Goal: Information Seeking & Learning: Learn about a topic

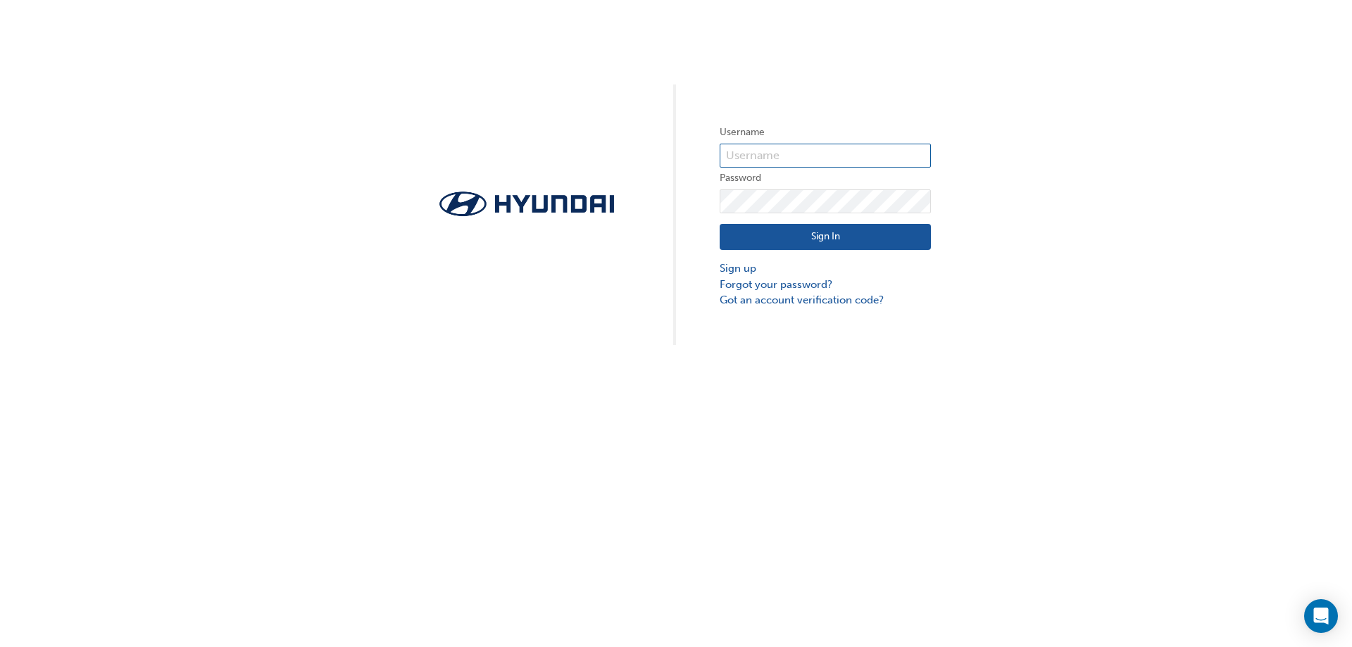
click at [777, 145] on input "text" at bounding box center [825, 156] width 211 height 24
type input "22431"
click at [771, 237] on button "Sign In" at bounding box center [825, 237] width 211 height 27
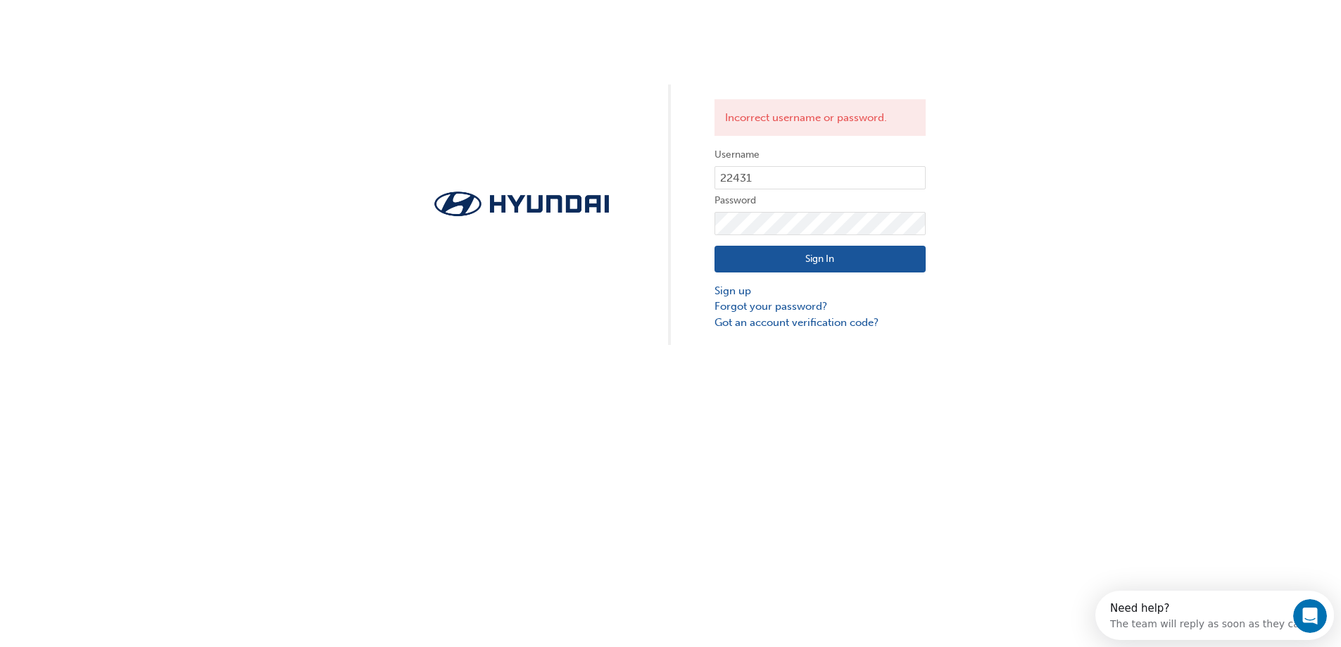
click at [820, 253] on button "Sign In" at bounding box center [820, 259] width 211 height 27
click button "Sign In" at bounding box center [825, 259] width 211 height 27
click at [753, 305] on link "Forgot your password?" at bounding box center [825, 307] width 211 height 16
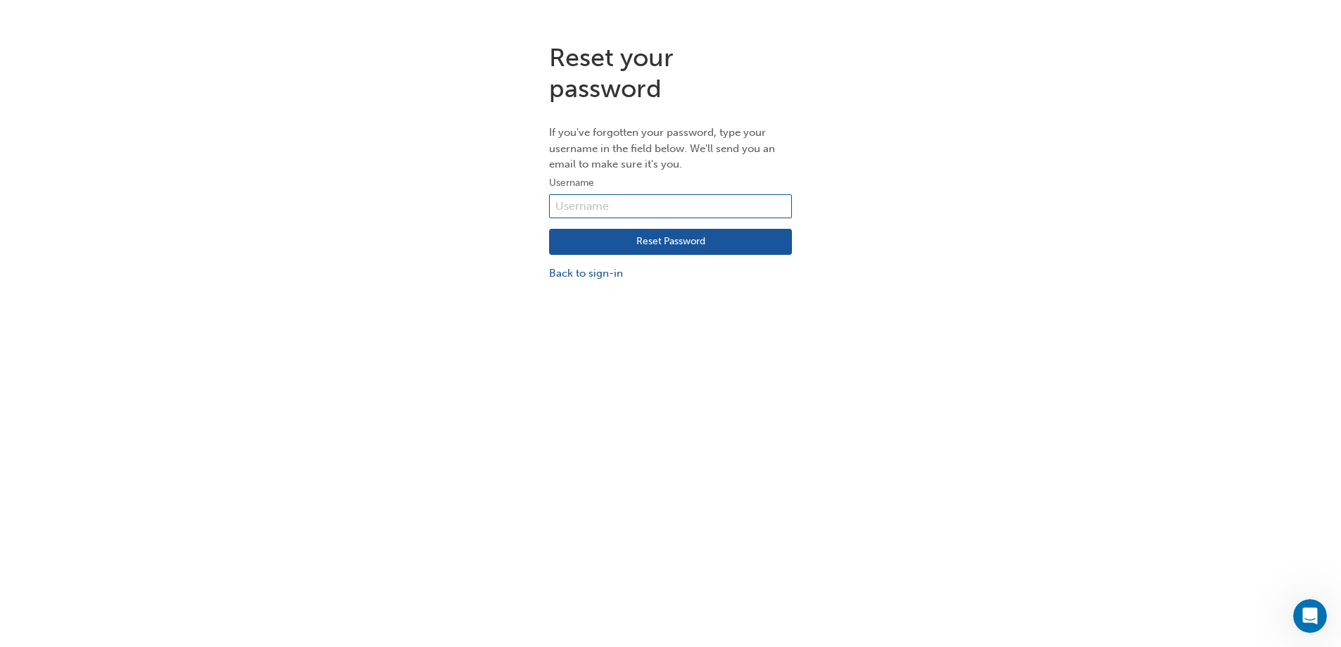
click at [602, 202] on input "text" at bounding box center [670, 206] width 243 height 24
drag, startPoint x: 607, startPoint y: 197, endPoint x: 529, endPoint y: 249, distance: 93.9
click at [505, 252] on div "Reset your password If you've forgotten your password, type your username in th…" at bounding box center [670, 162] width 1341 height 261
click at [615, 208] on input "text" at bounding box center [670, 206] width 243 height 24
click at [616, 205] on input "text" at bounding box center [670, 206] width 243 height 24
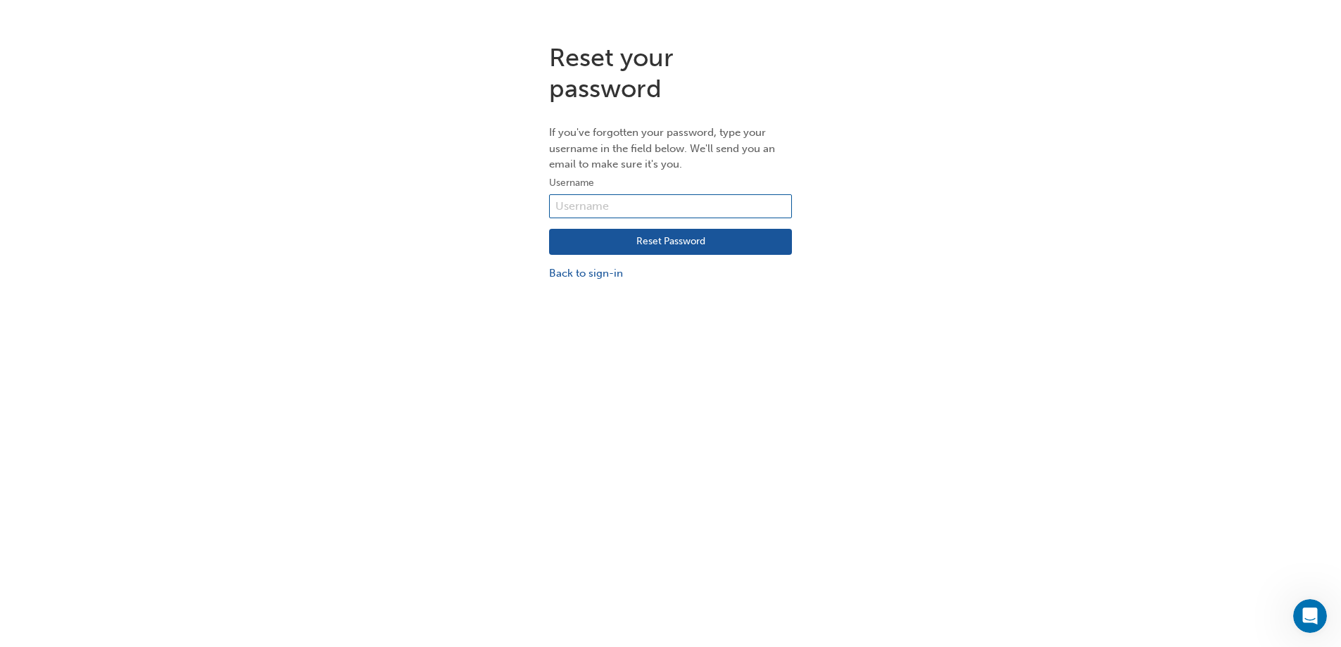
click at [598, 203] on input "text" at bounding box center [670, 206] width 243 height 24
type input "michael.burns@west-star.com.au"
click at [625, 237] on button "Reset Password" at bounding box center [670, 242] width 243 height 27
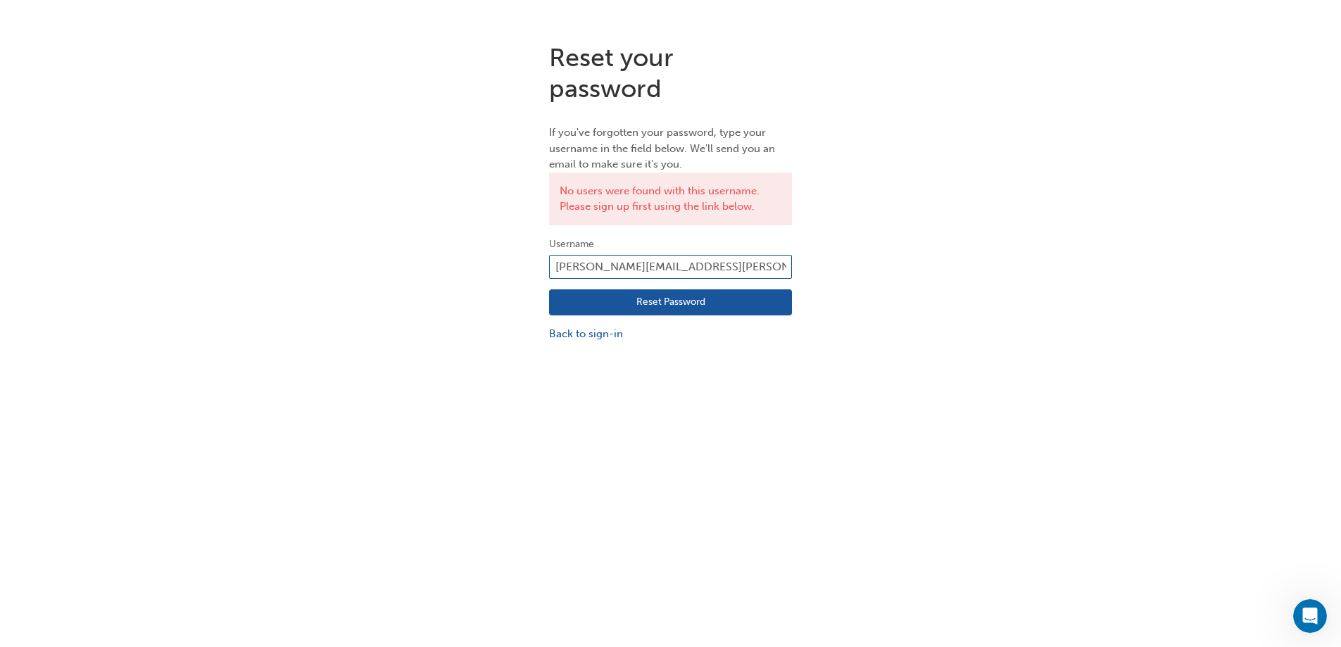
click at [737, 261] on input "michael.burns@west-star.com.au" at bounding box center [670, 267] width 243 height 24
type input "m"
type input "22431"
click at [713, 301] on button "Reset Password" at bounding box center [670, 302] width 243 height 27
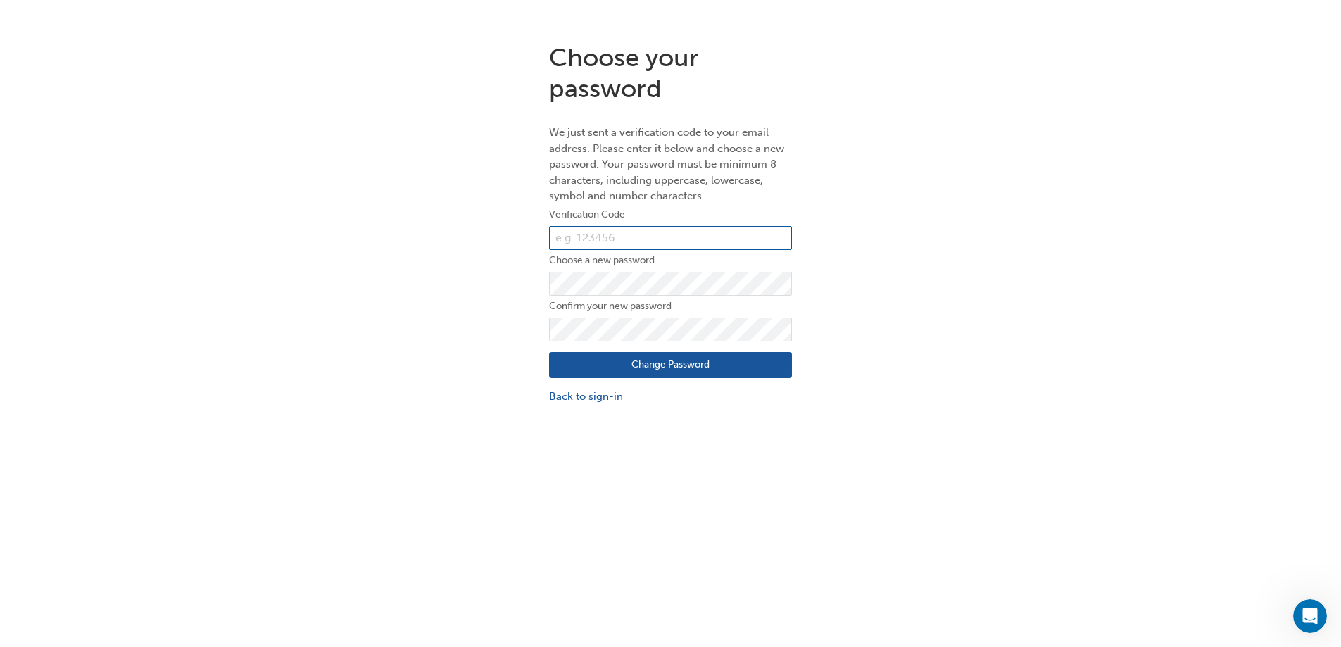
click at [608, 232] on input "text" at bounding box center [670, 238] width 243 height 24
click at [629, 232] on input "text" at bounding box center [670, 238] width 243 height 24
click at [619, 227] on input "text" at bounding box center [670, 238] width 243 height 24
type input "145715"
click button "Change Password" at bounding box center [670, 365] width 243 height 27
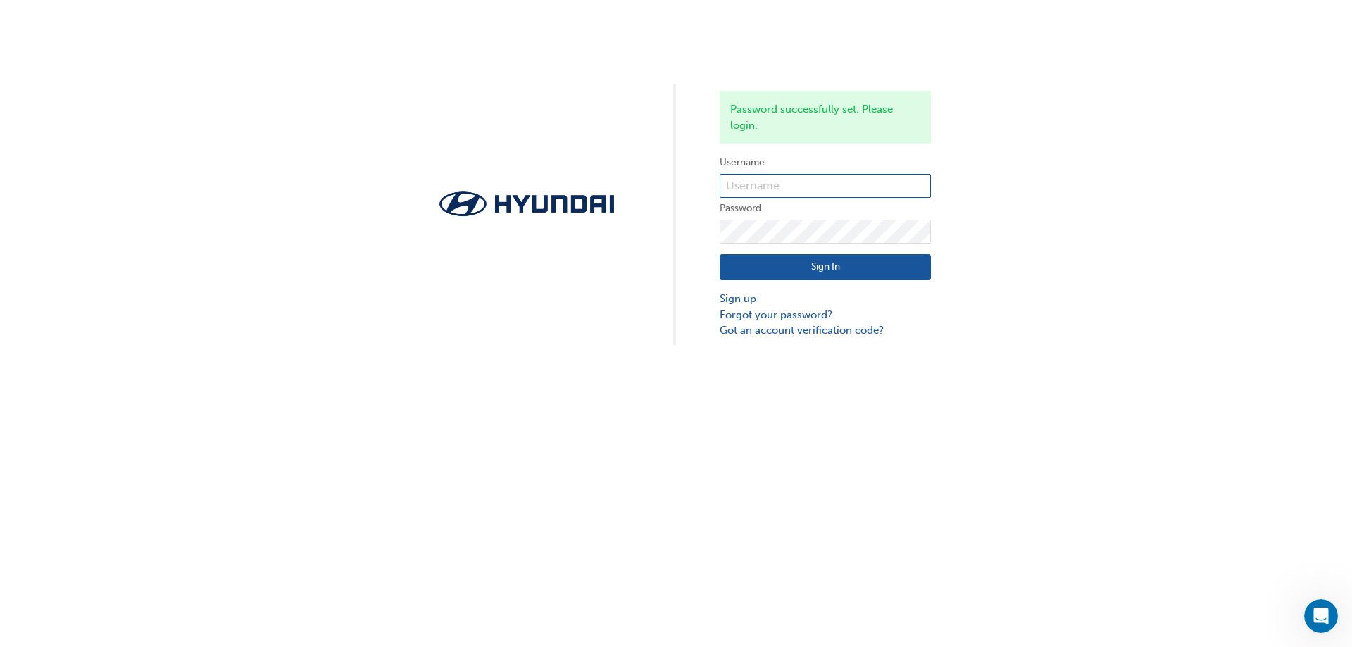
click at [798, 183] on input "text" at bounding box center [825, 186] width 211 height 24
type input "22431"
click button "Sign In" at bounding box center [825, 267] width 211 height 27
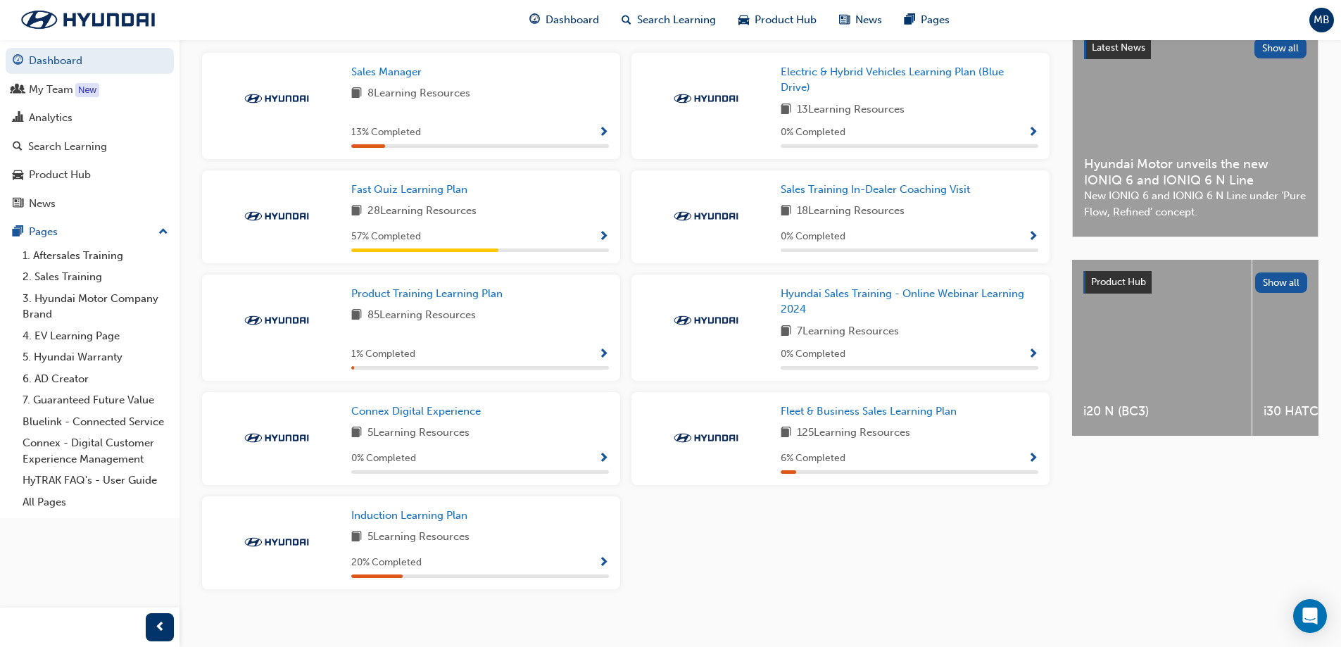
scroll to position [210, 0]
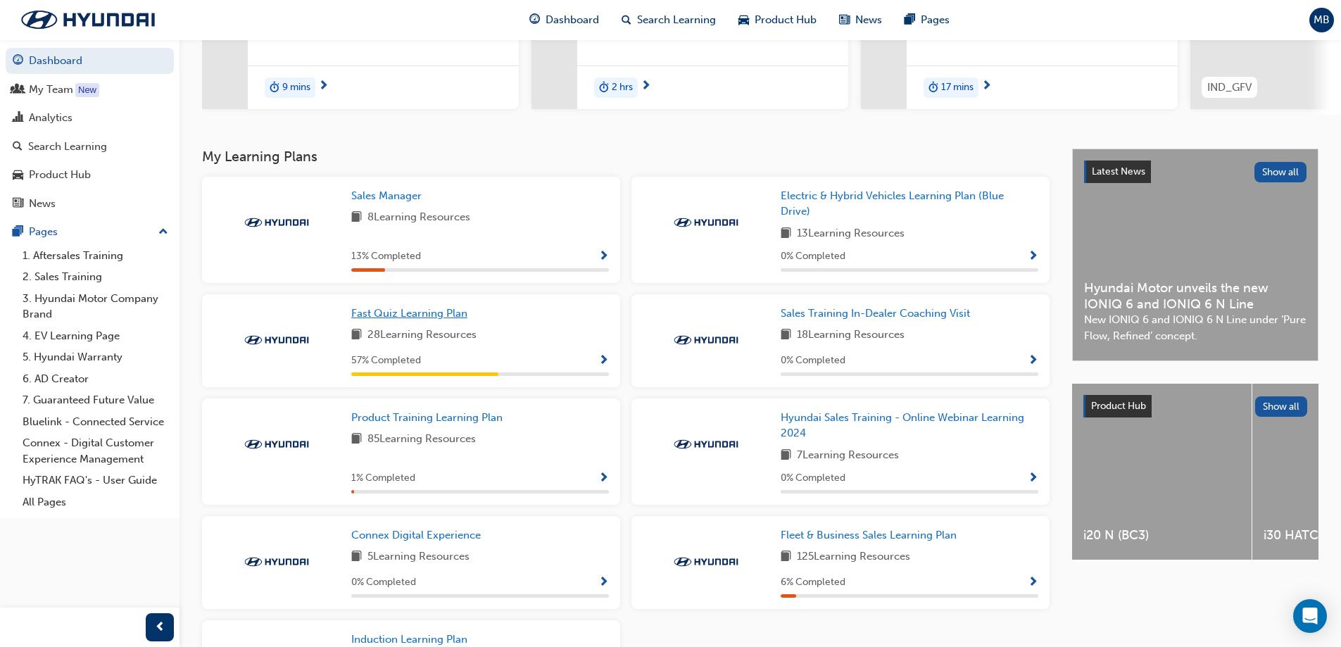
click at [392, 316] on span "Fast Quiz Learning Plan" at bounding box center [409, 313] width 116 height 13
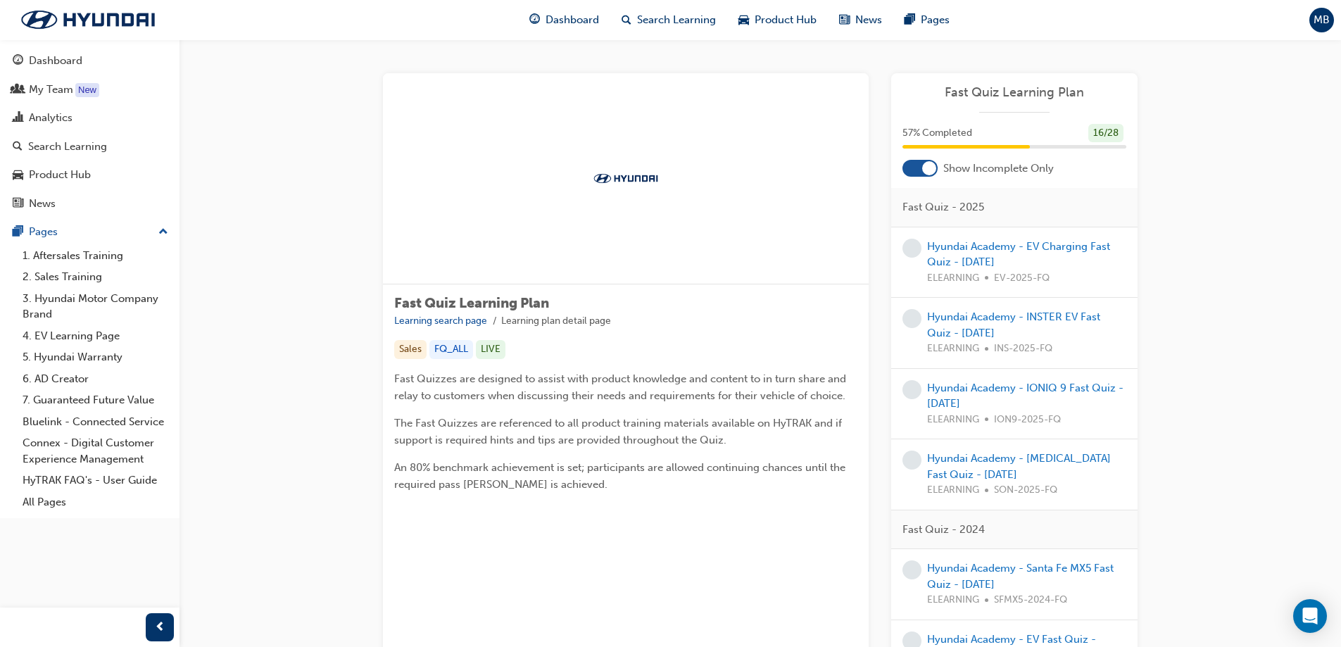
scroll to position [141, 0]
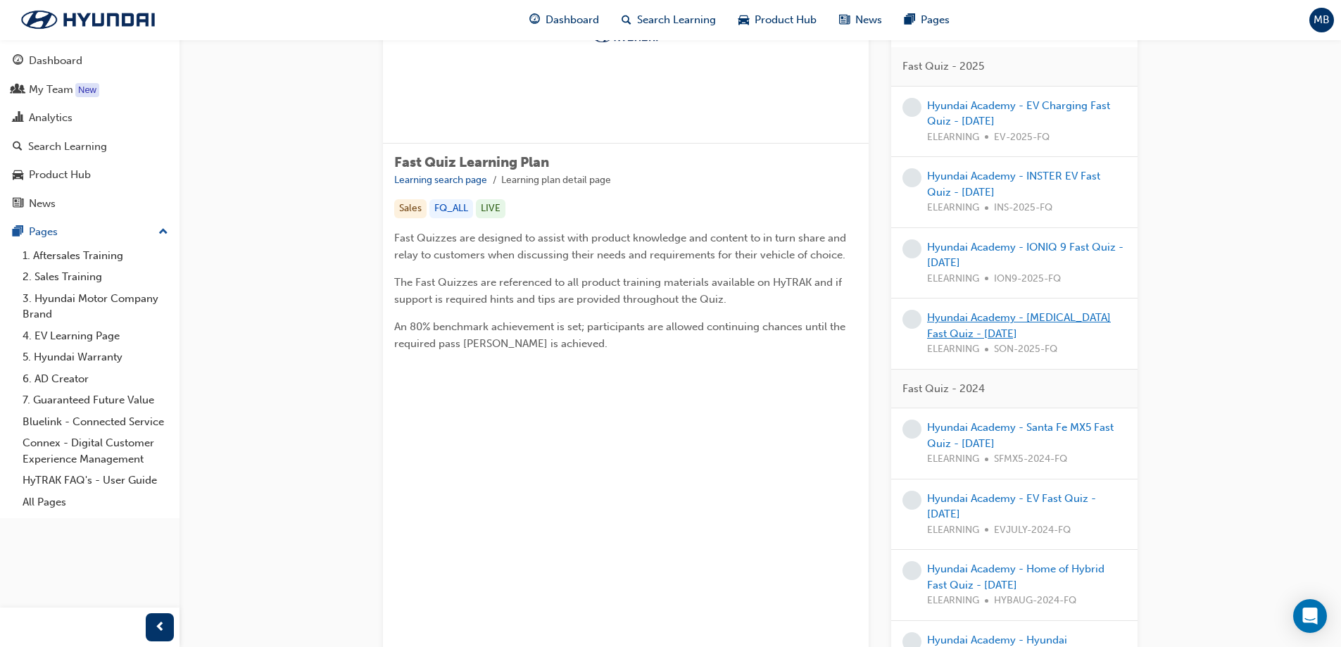
click at [962, 320] on link "Hyundai Academy - [MEDICAL_DATA] Fast Quiz - [DATE]" at bounding box center [1019, 325] width 184 height 29
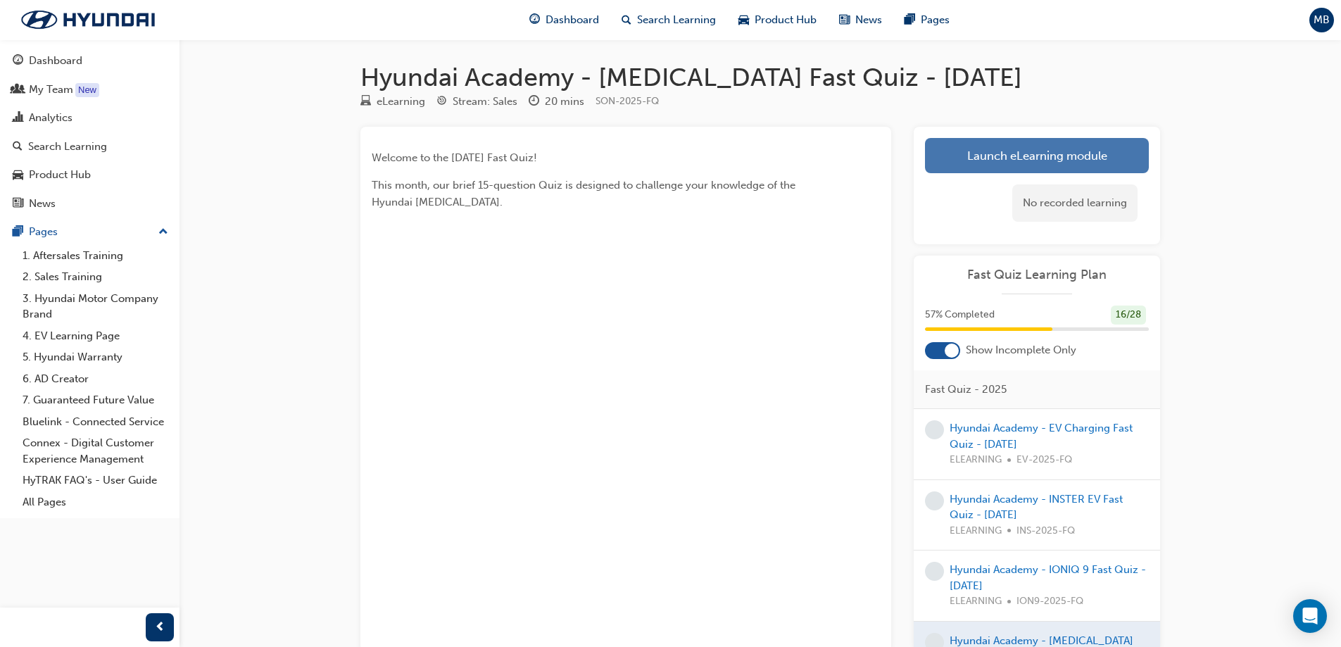
click at [1014, 151] on link "Launch eLearning module" at bounding box center [1037, 155] width 224 height 35
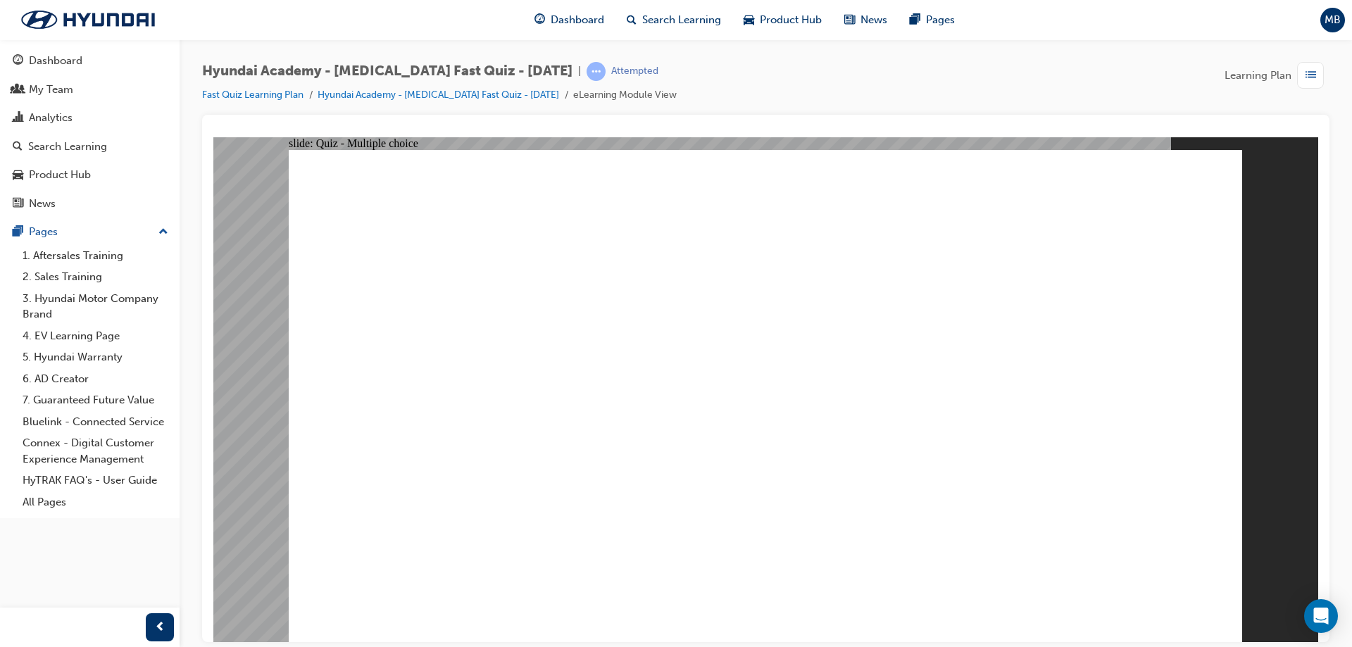
radio input "true"
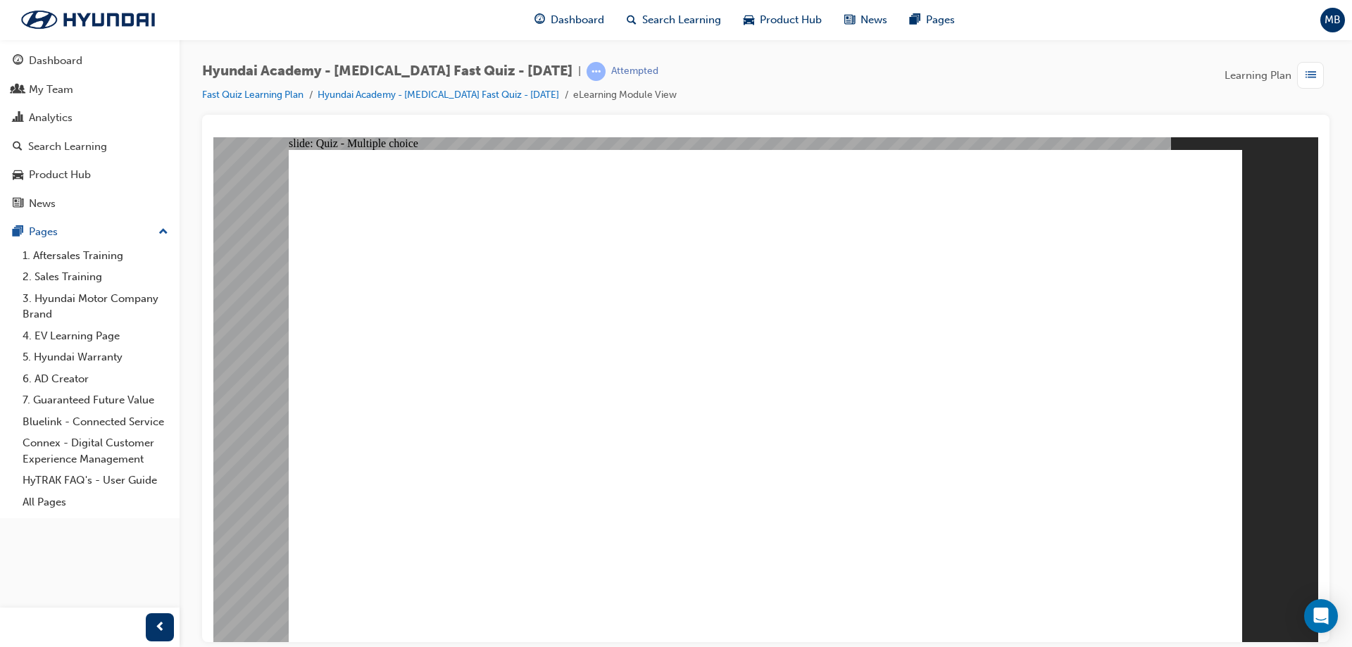
radio input "true"
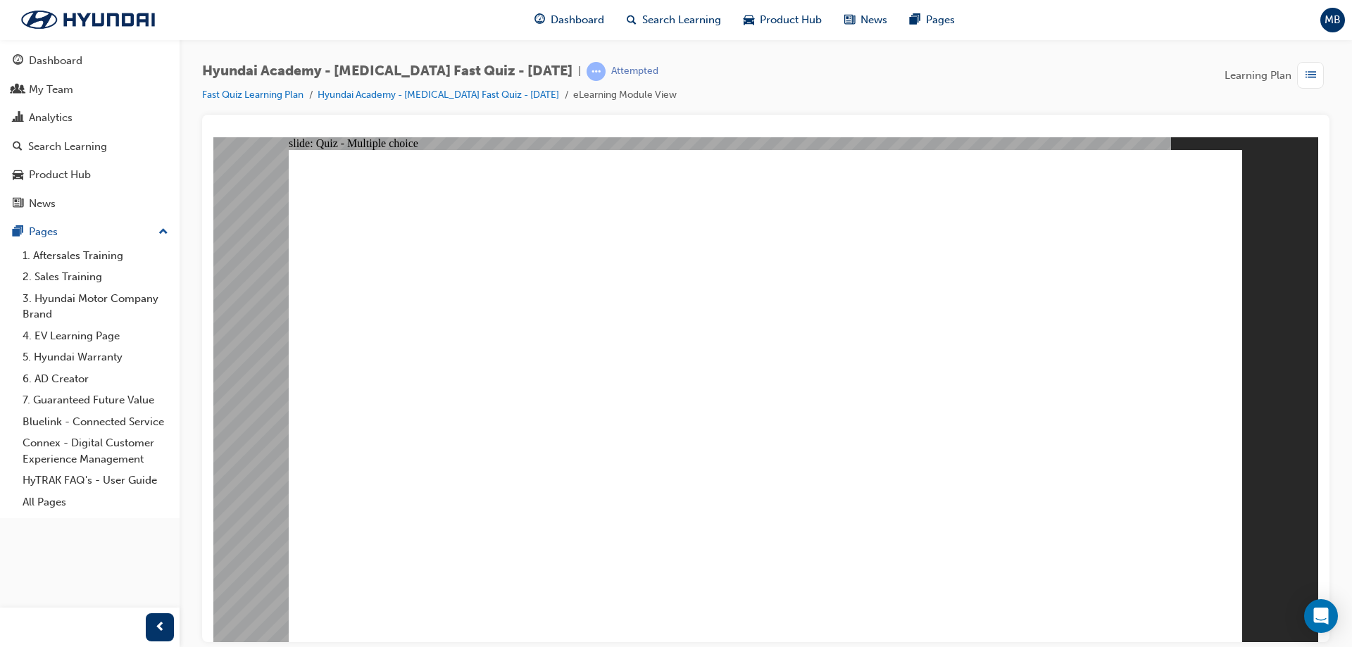
checkbox input "true"
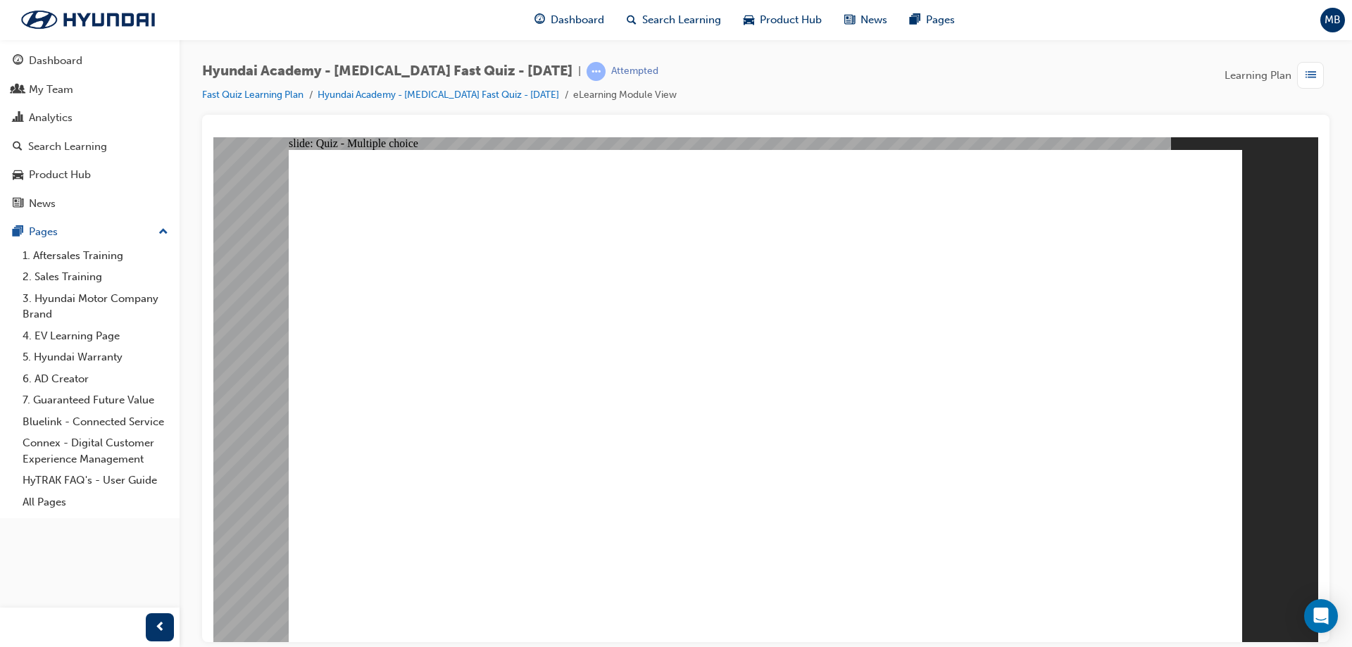
radio input "true"
checkbox input "true"
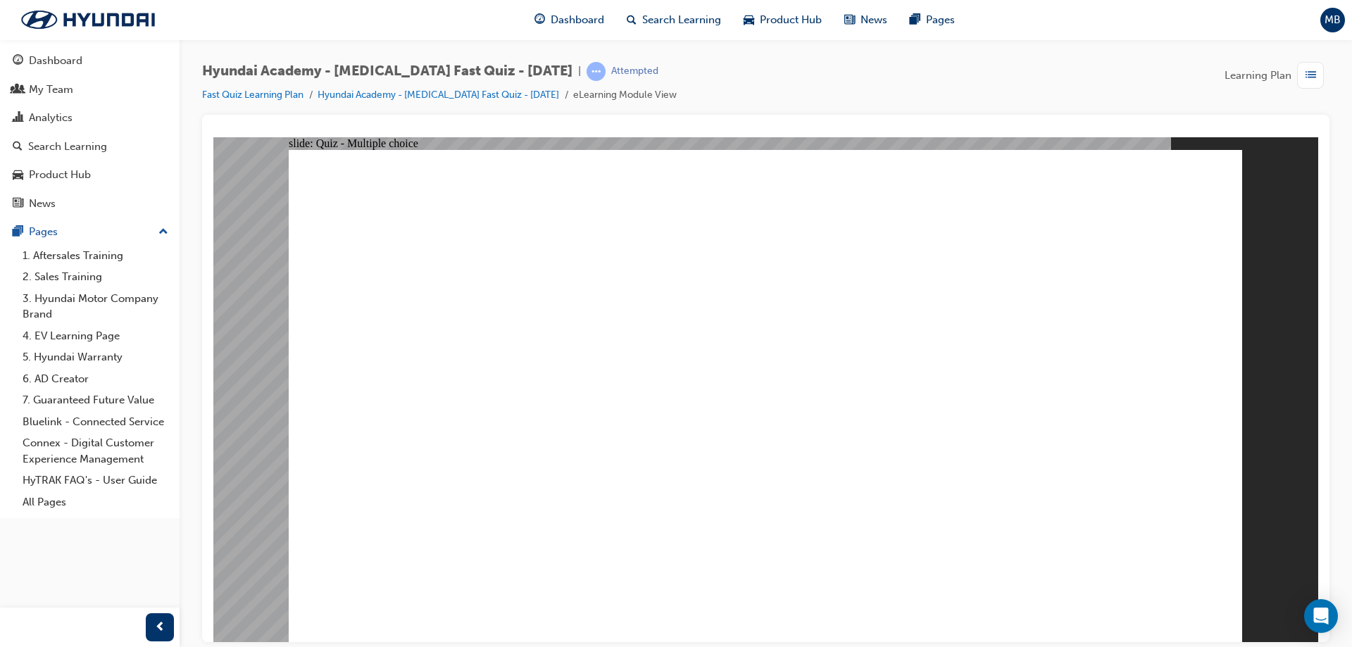
checkbox input "true"
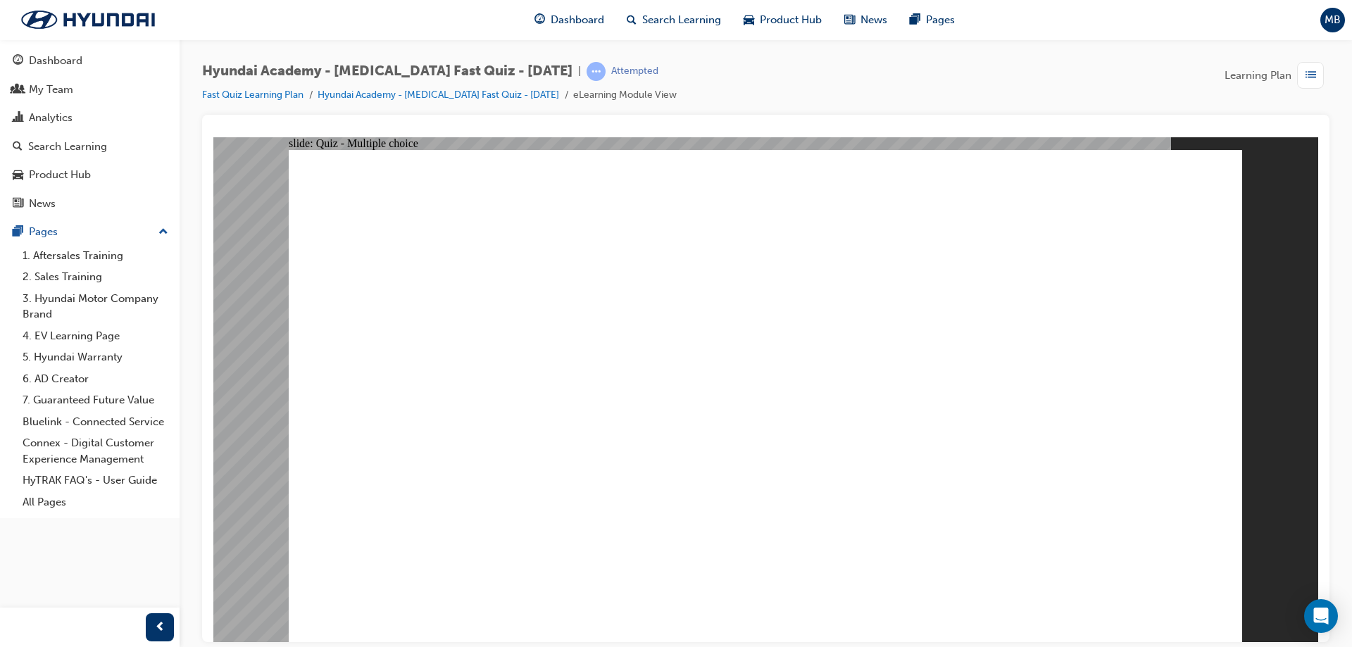
checkbox input "true"
drag, startPoint x: 1157, startPoint y: 580, endPoint x: 1156, endPoint y: 593, distance: 12.8
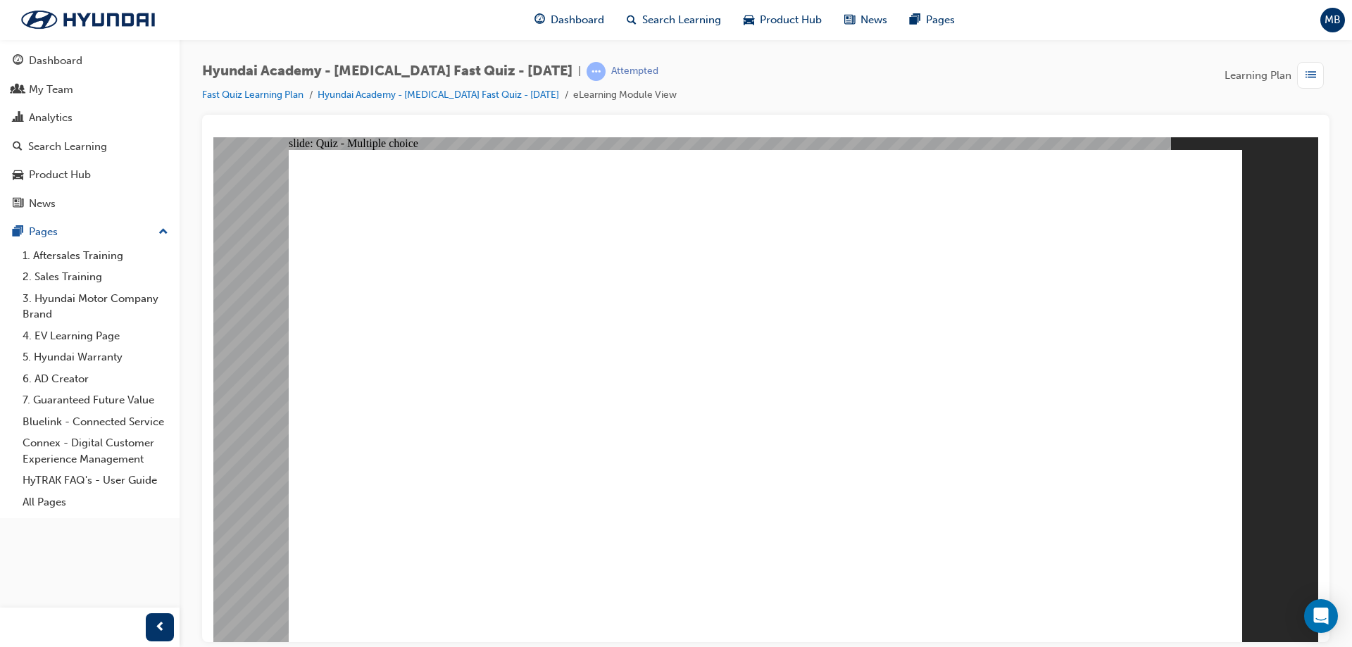
radio input "true"
checkbox input "true"
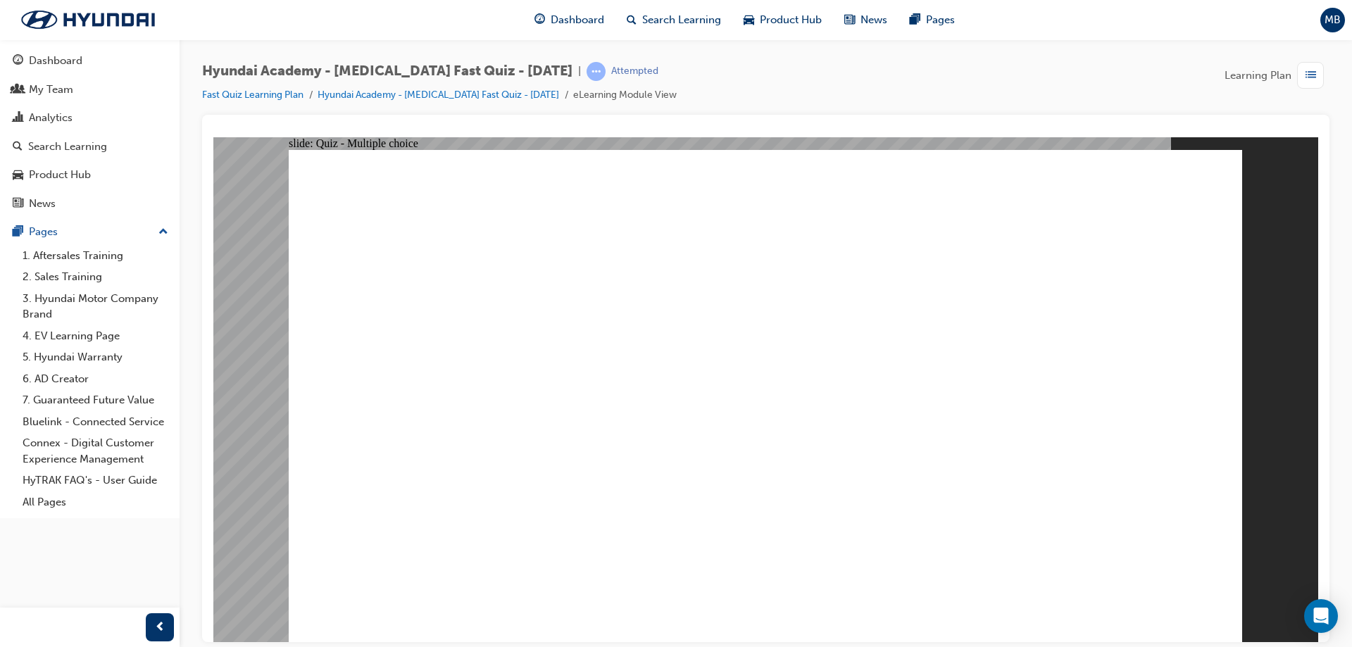
checkbox input "true"
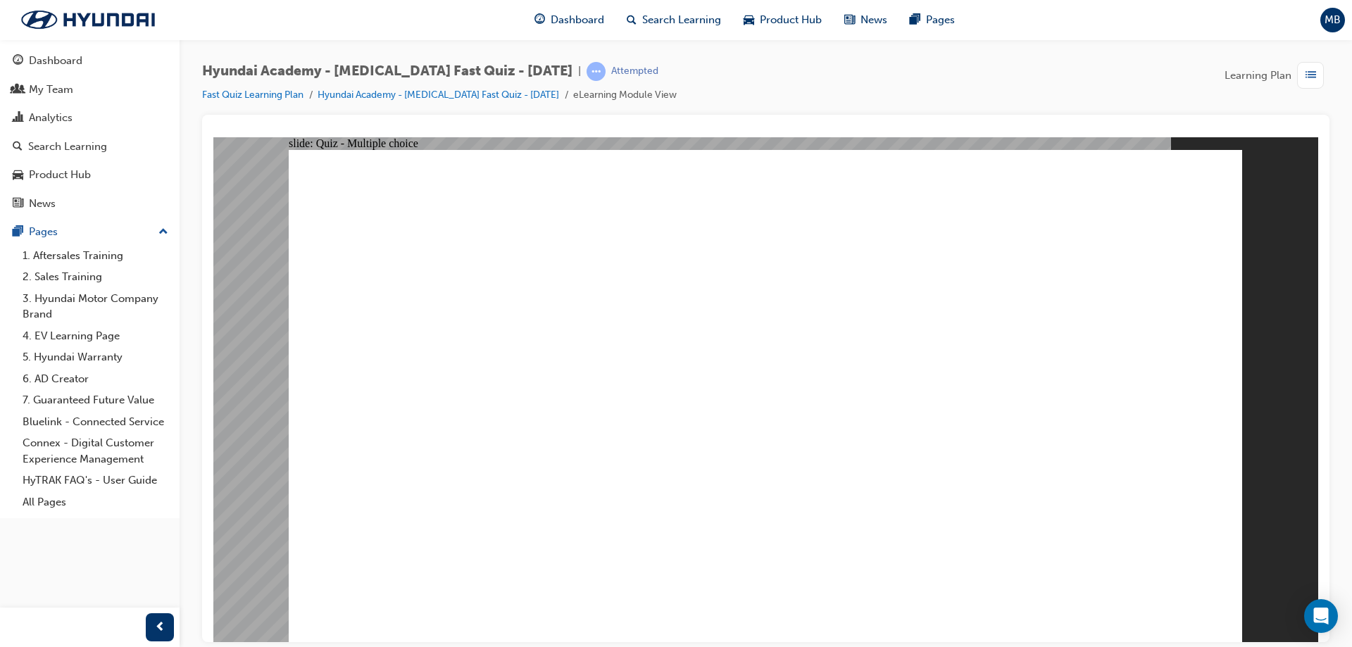
checkbox input "true"
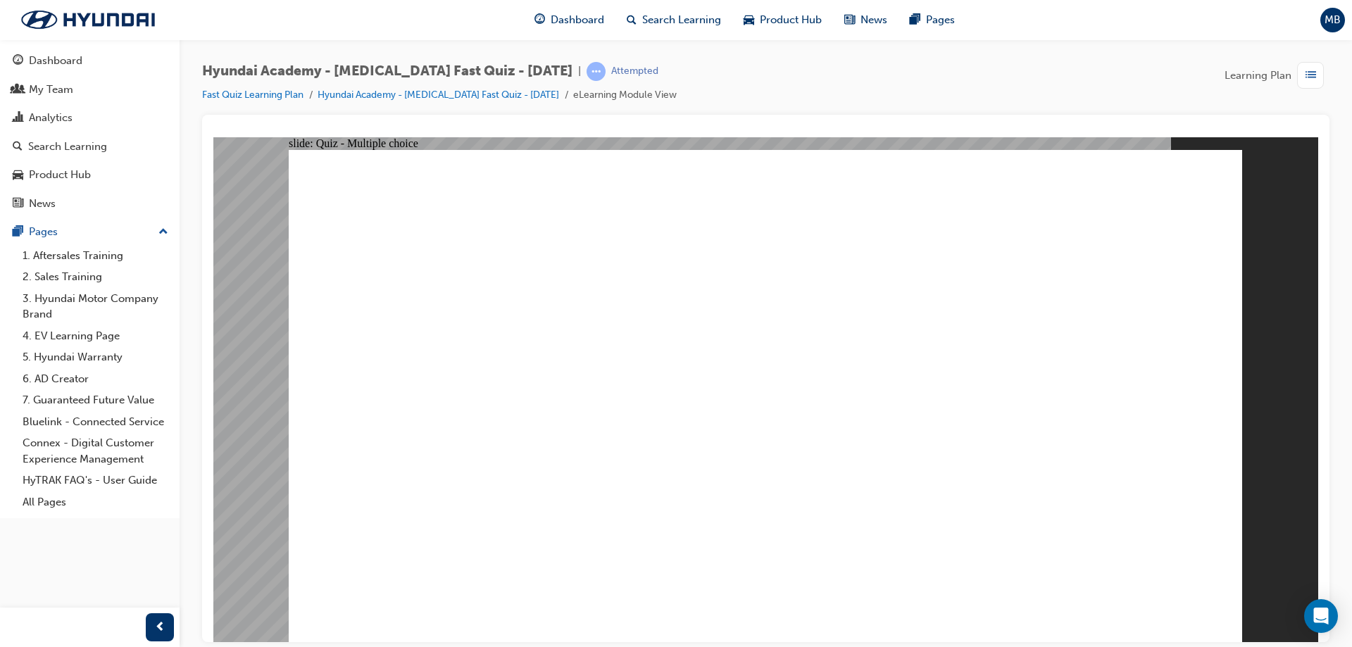
checkbox input "true"
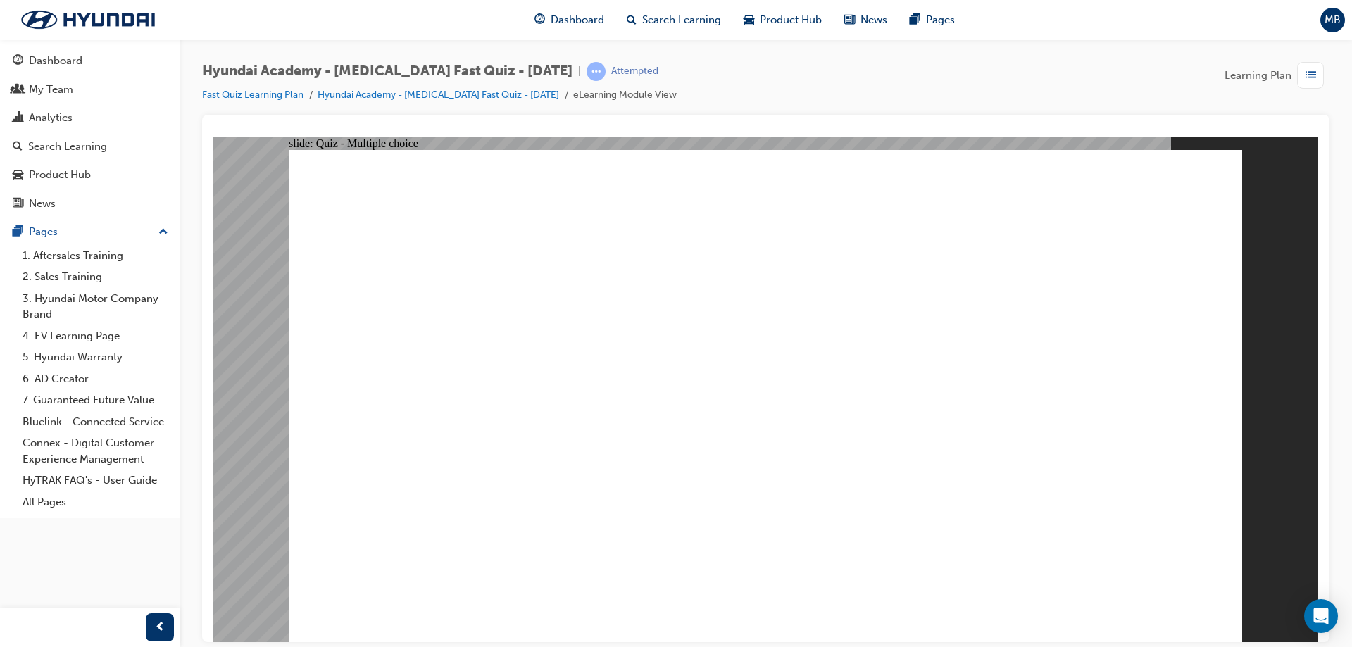
radio input "true"
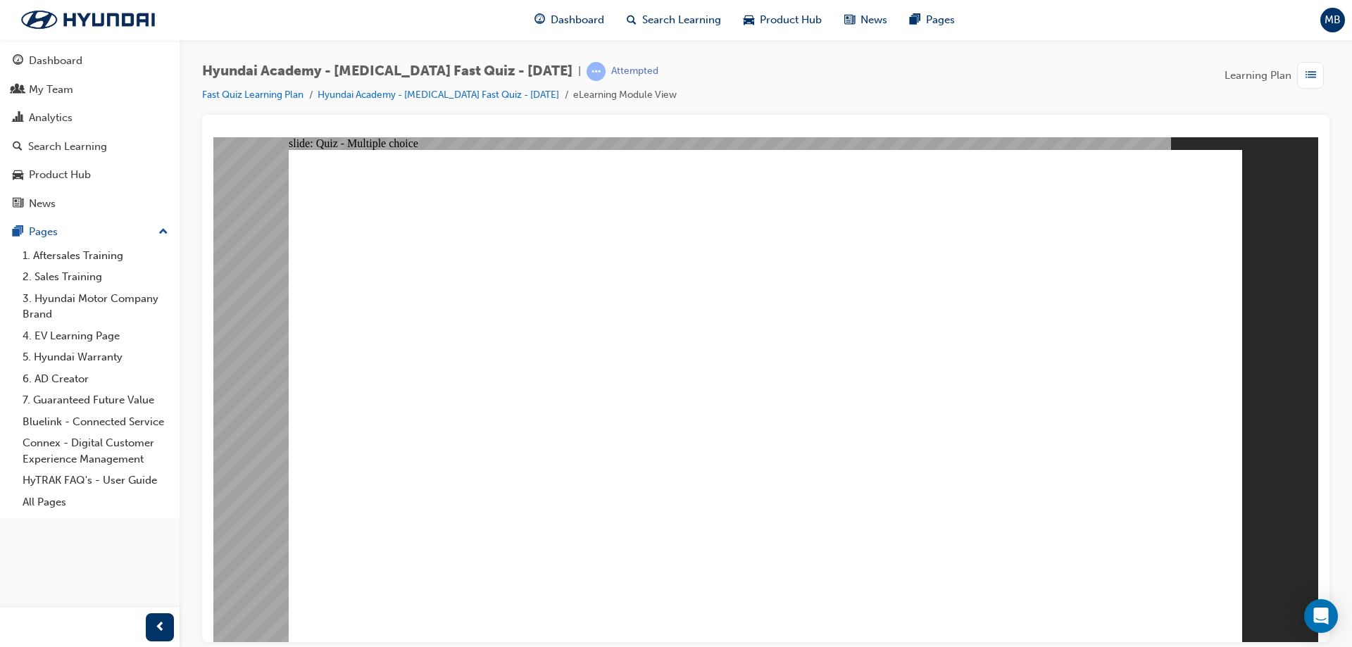
checkbox input "true"
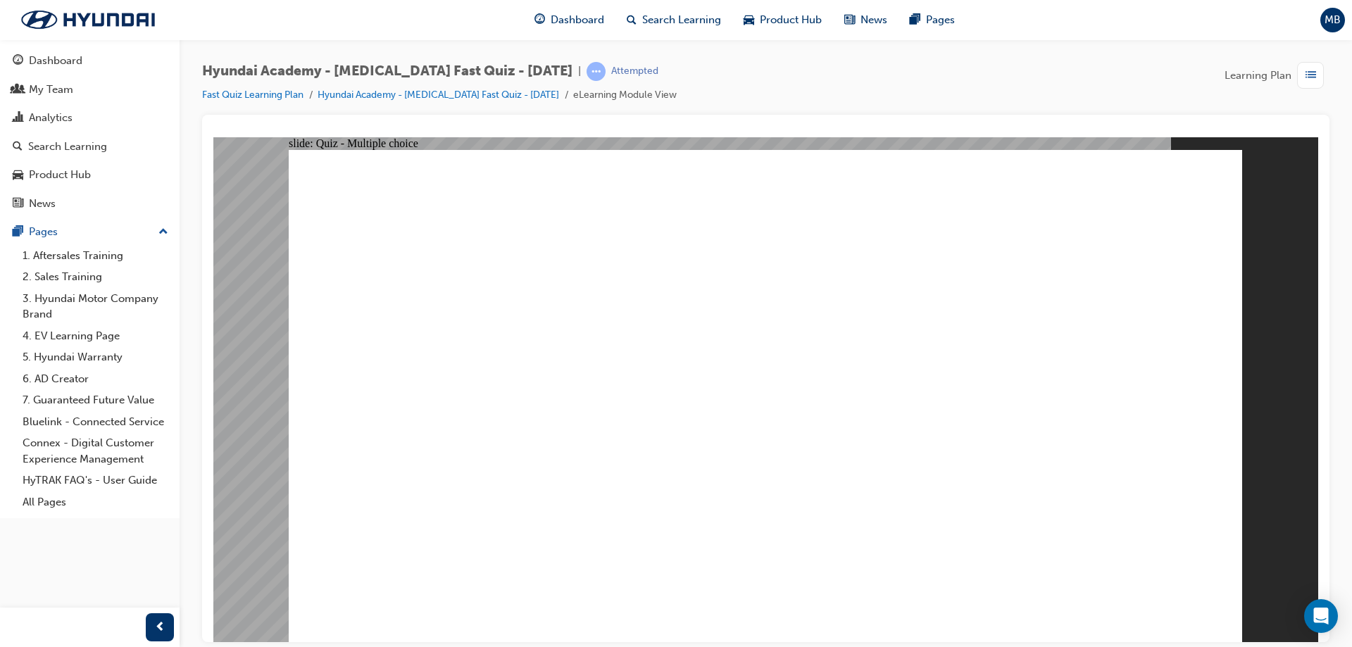
checkbox input "true"
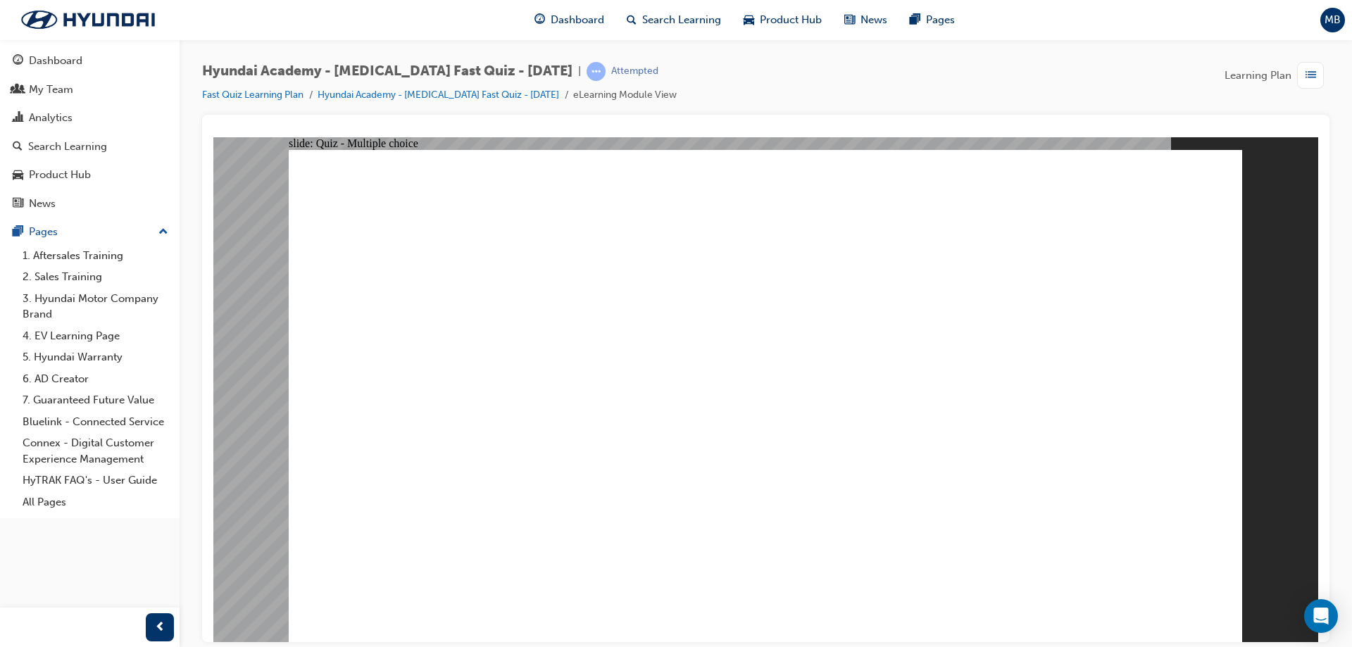
radio input "true"
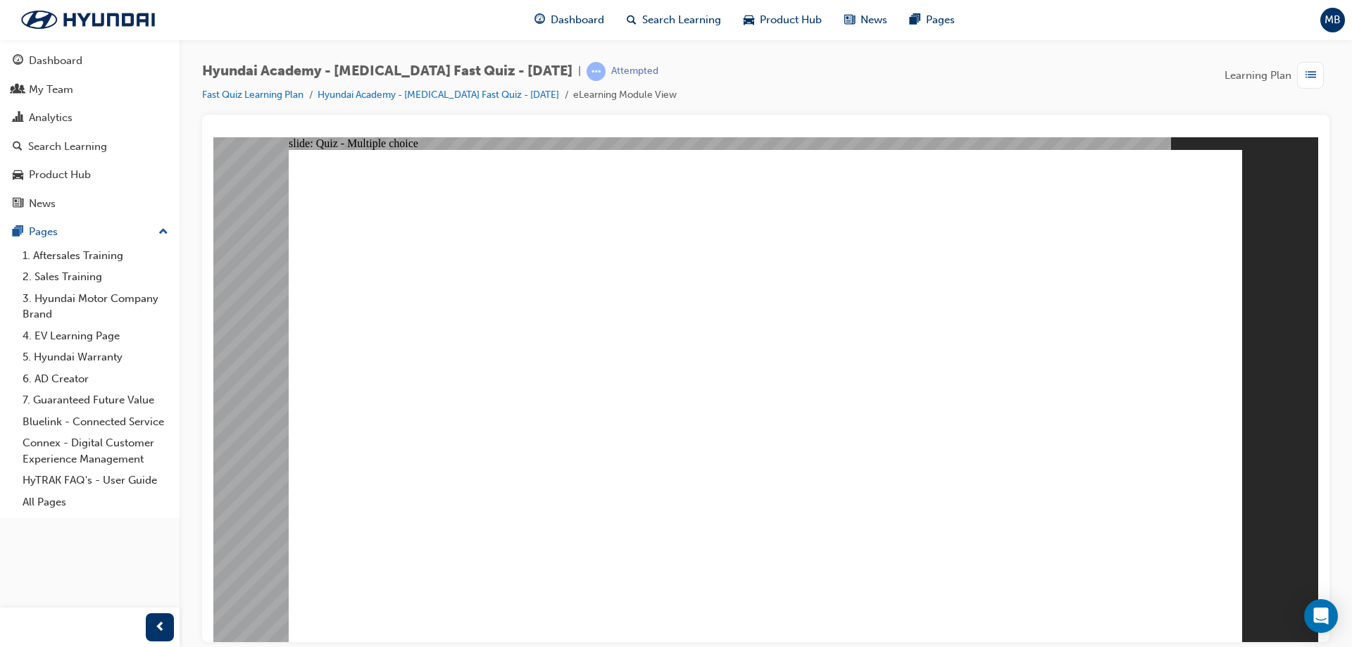
radio input "true"
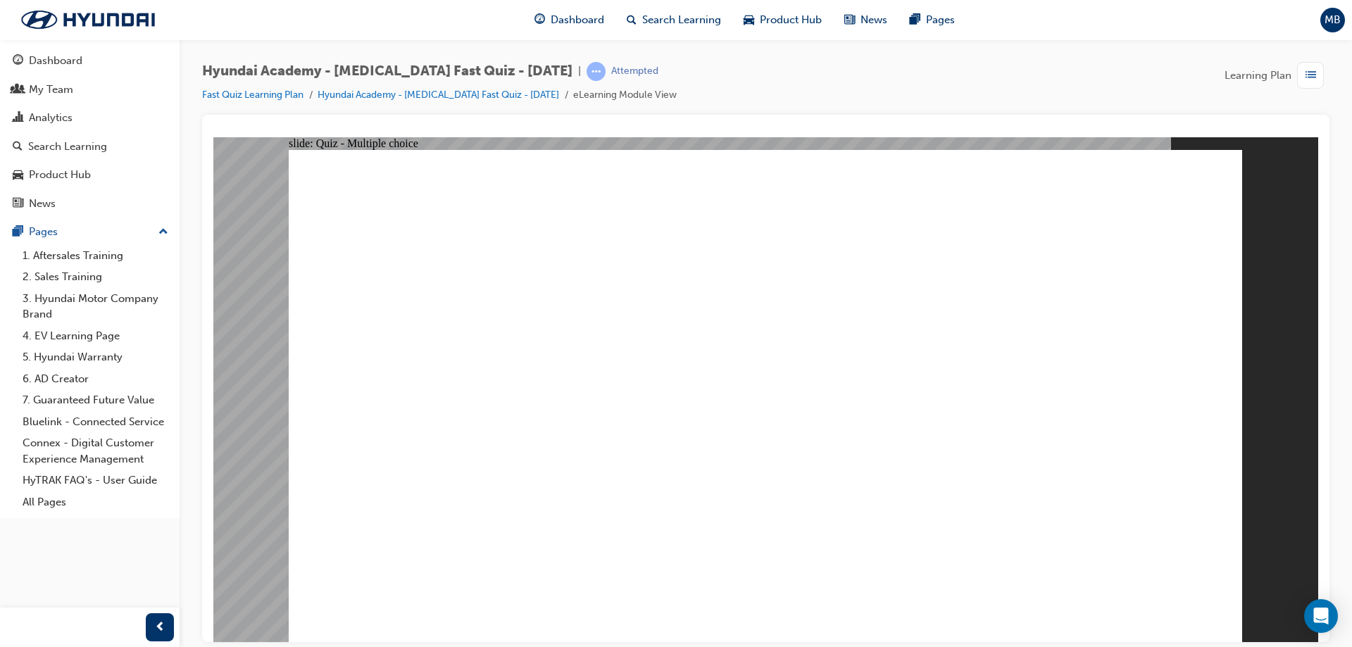
radio input "true"
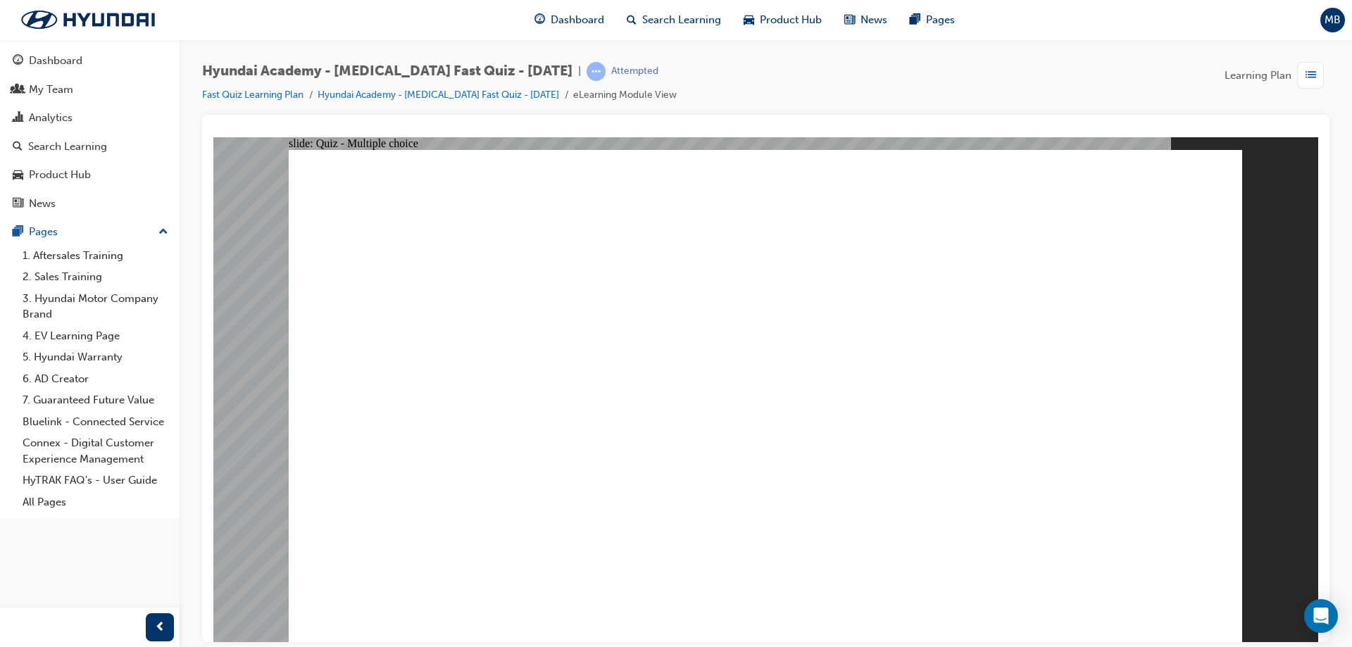
radio input "true"
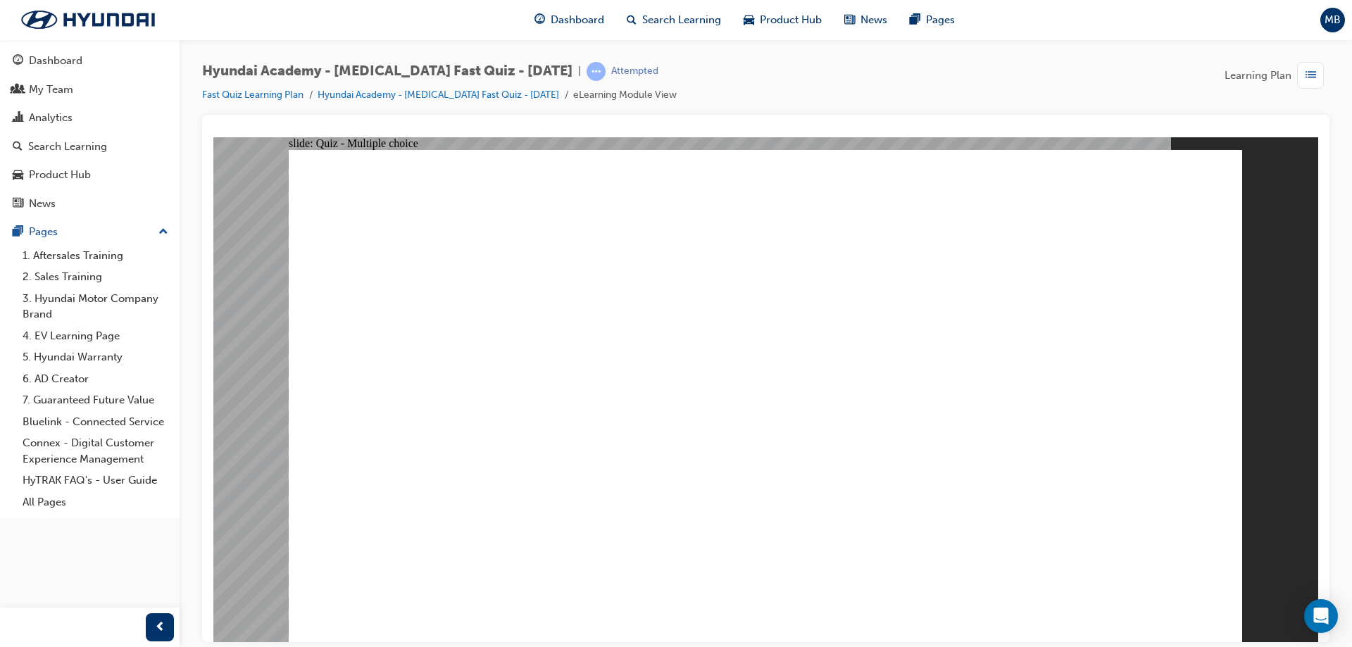
radio input "true"
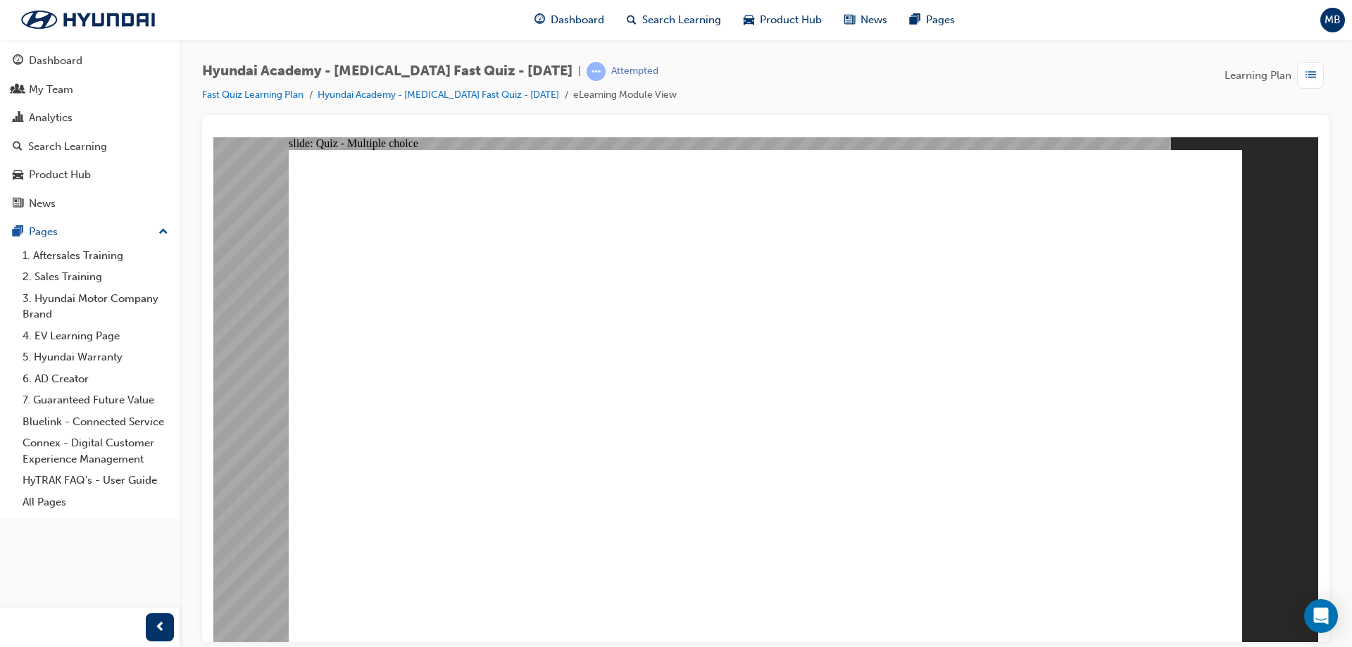
radio input "true"
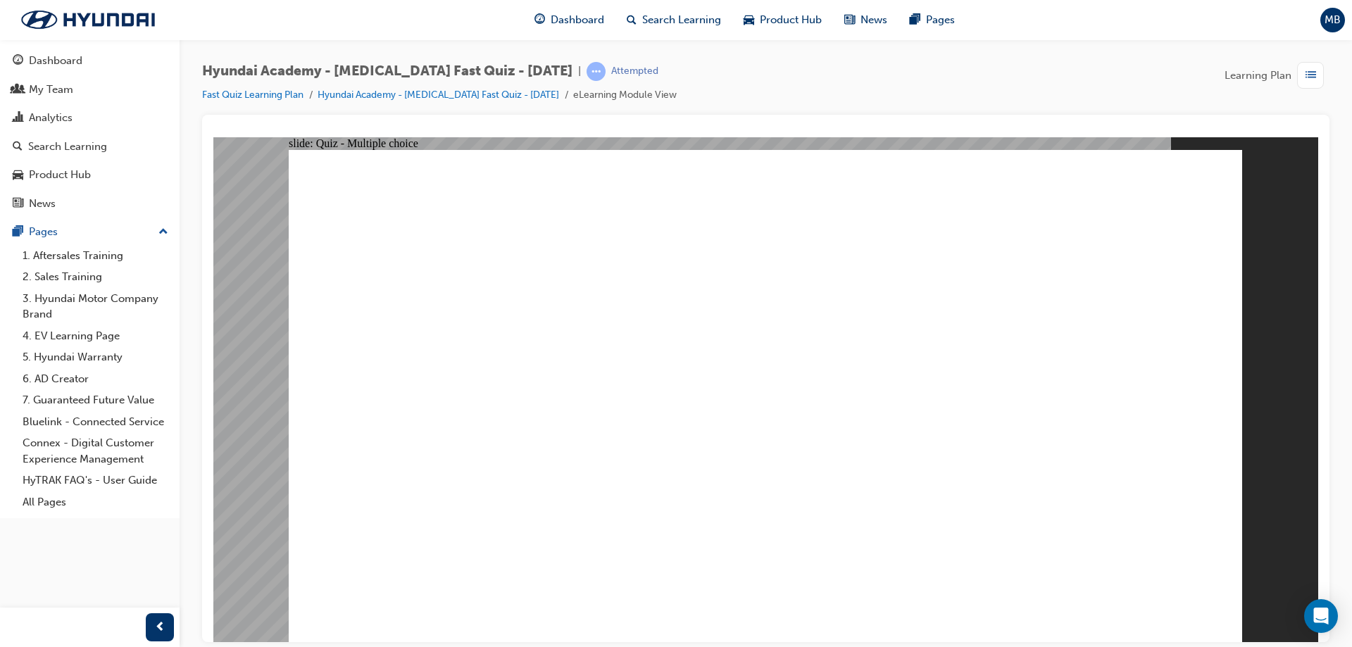
checkbox input "true"
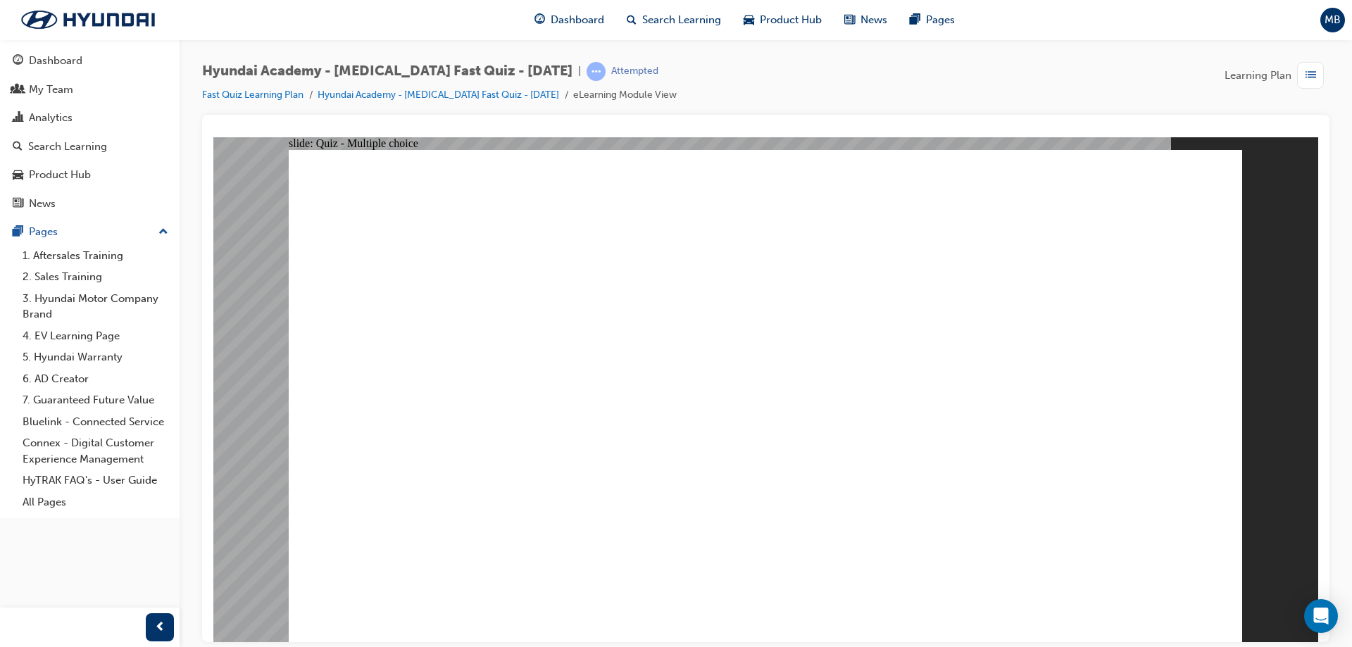
radio input "true"
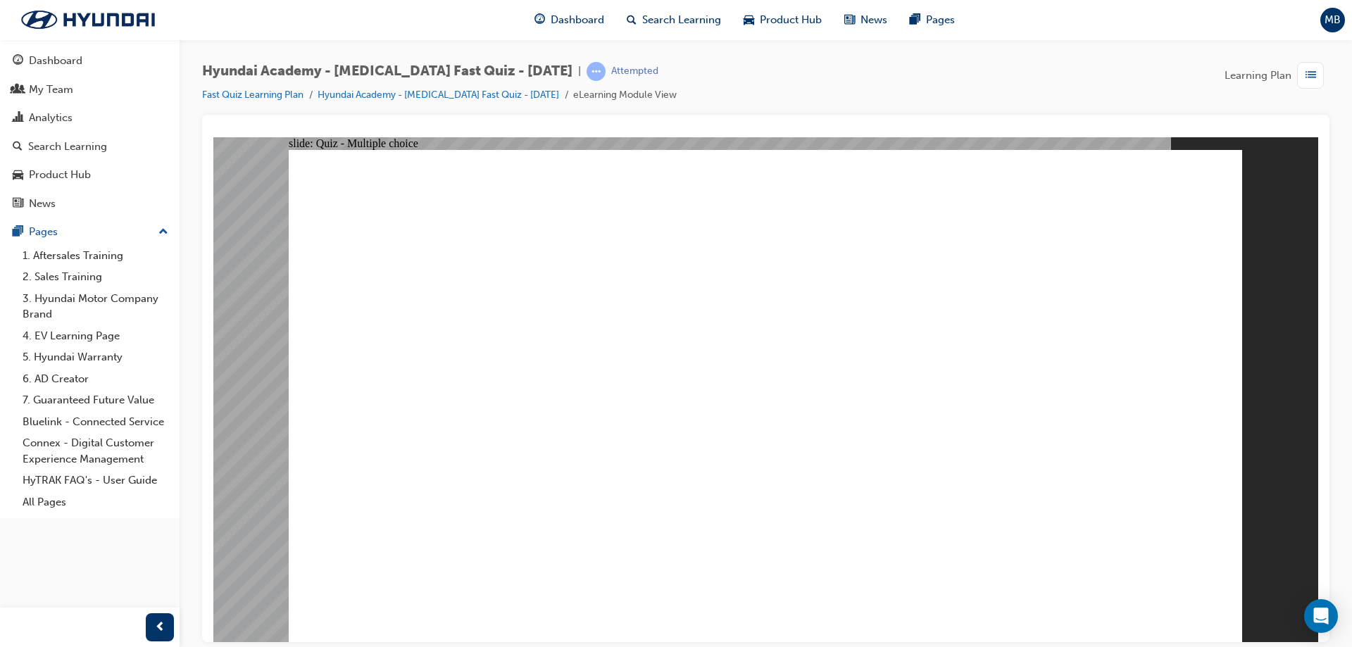
checkbox input "true"
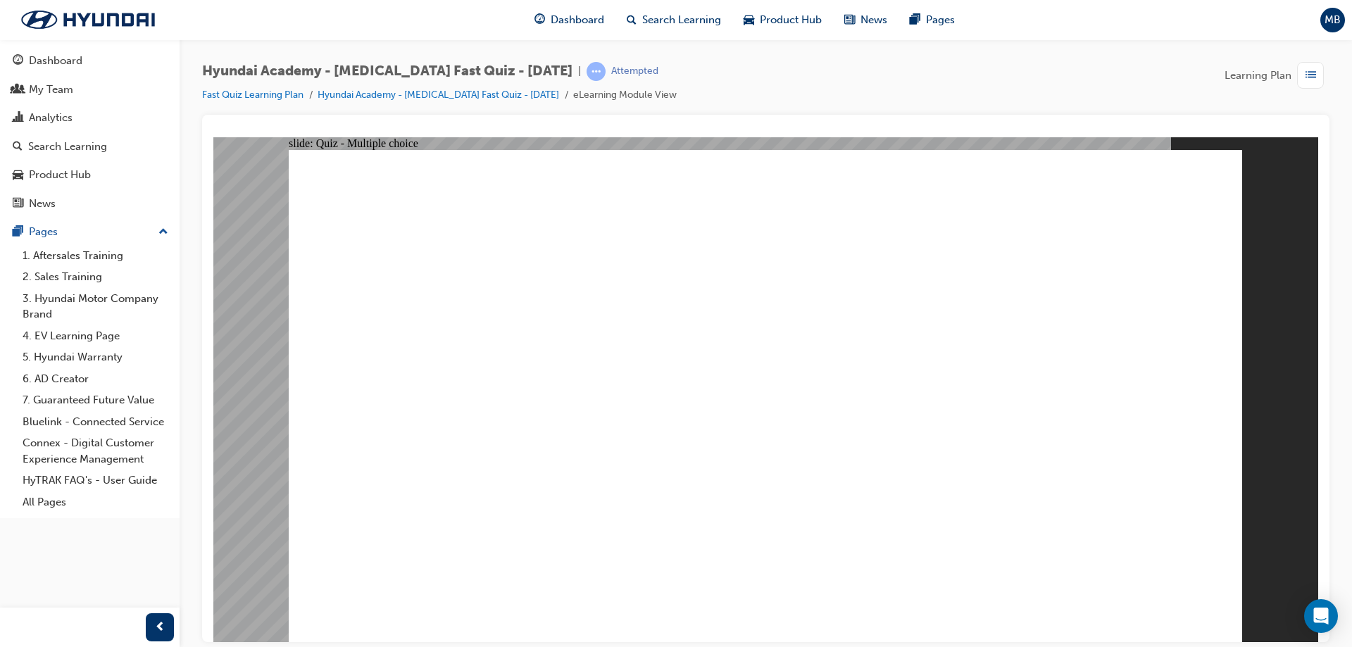
checkbox input "true"
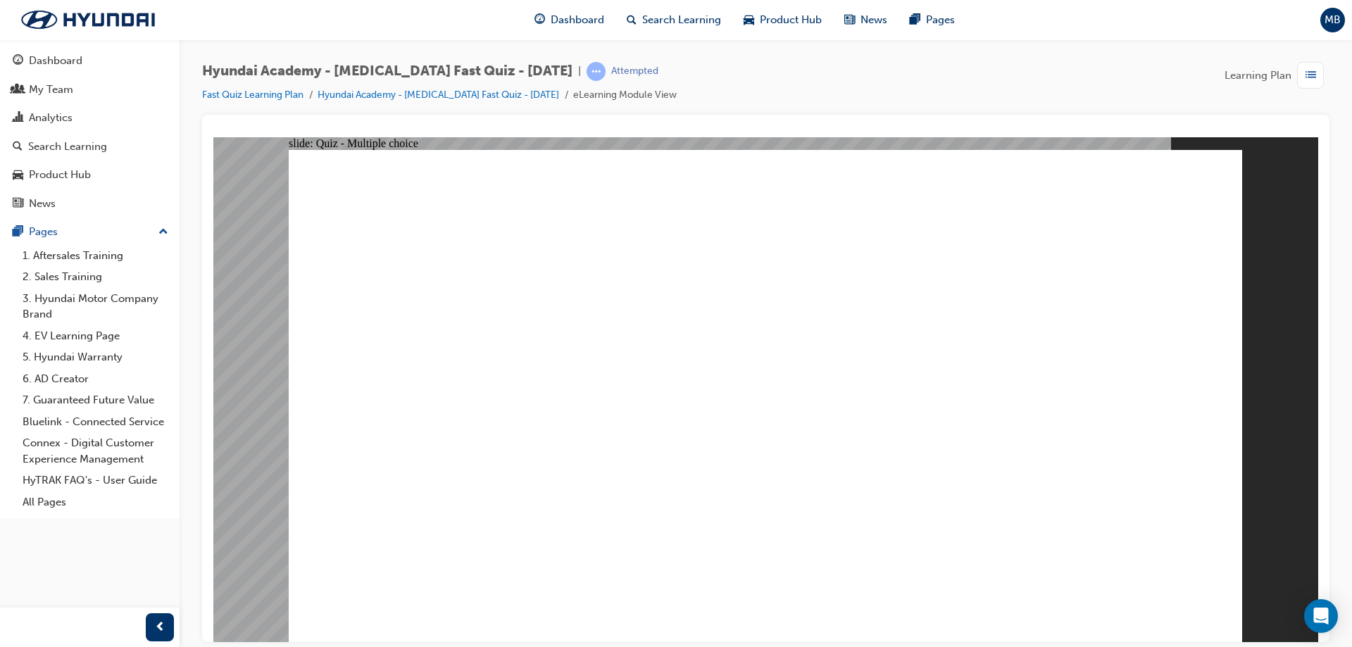
radio input "true"
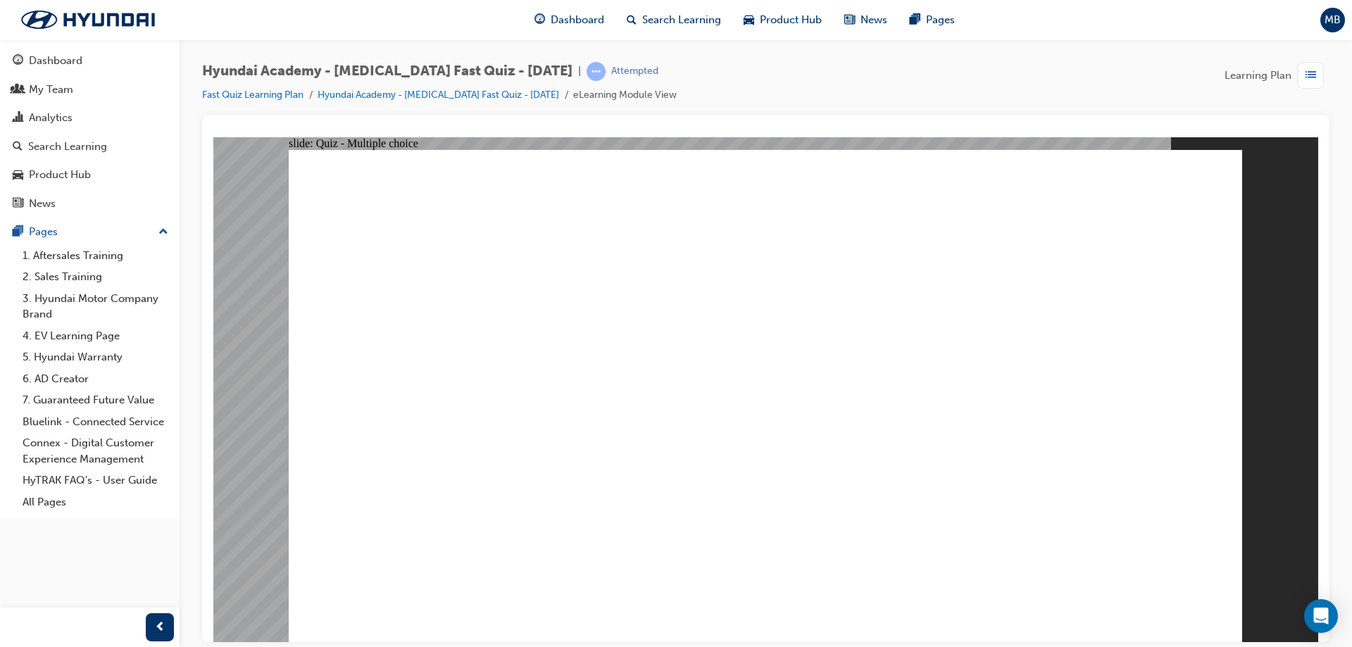
checkbox input "true"
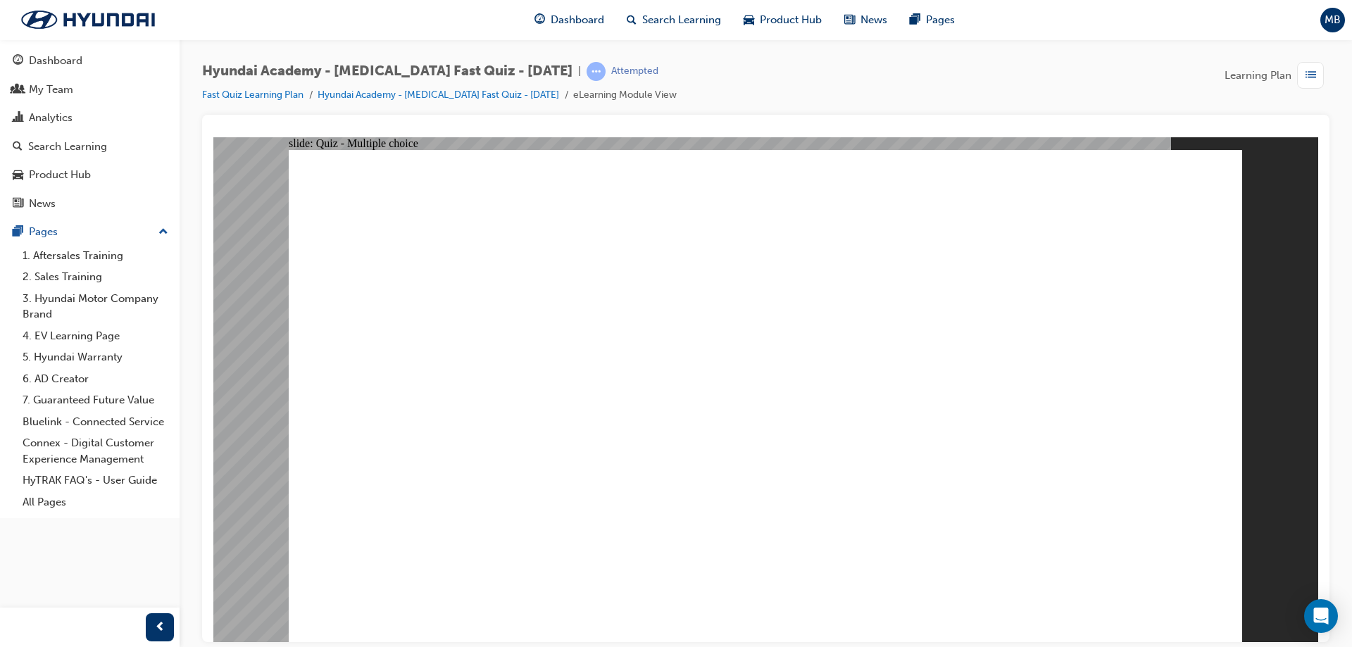
checkbox input "true"
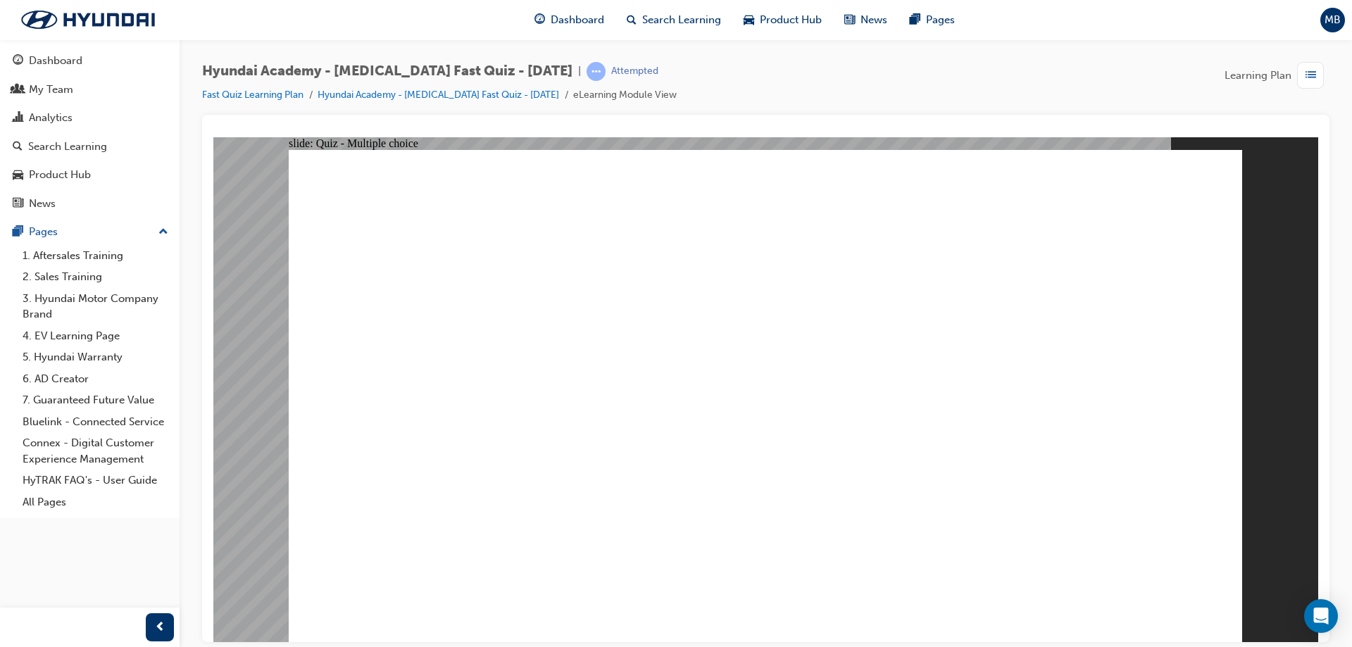
checkbox input "true"
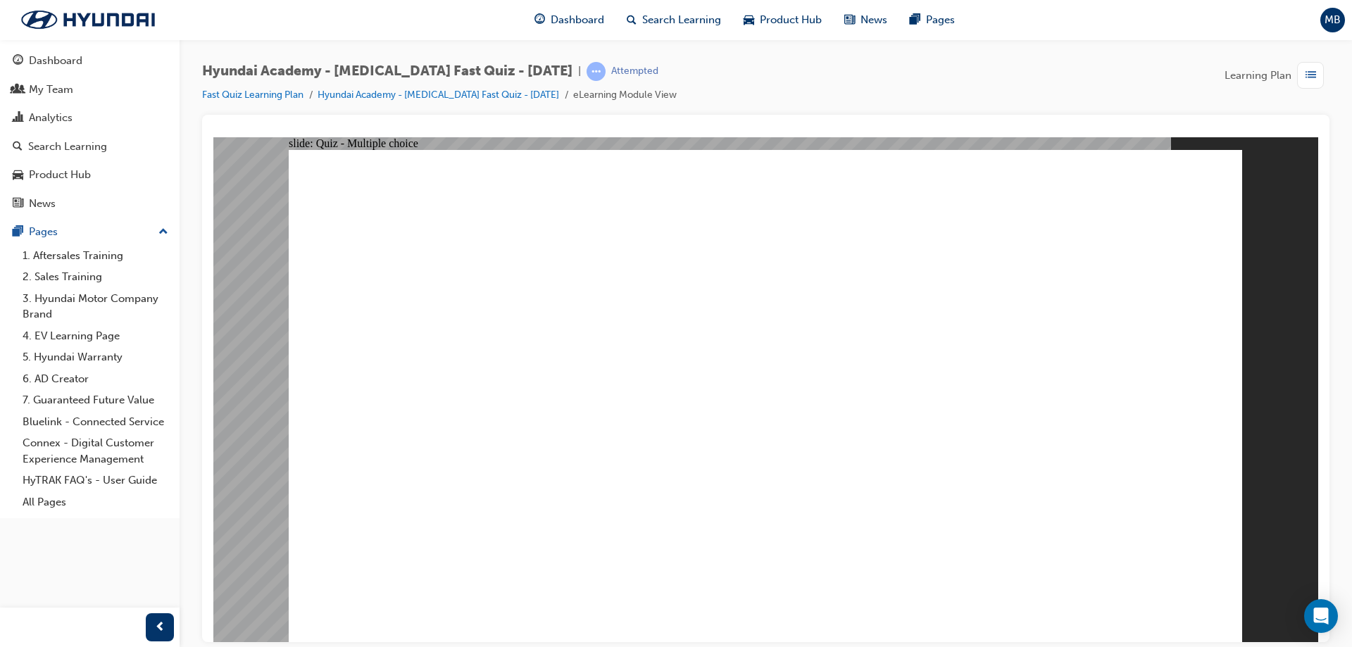
checkbox input "true"
radio input "true"
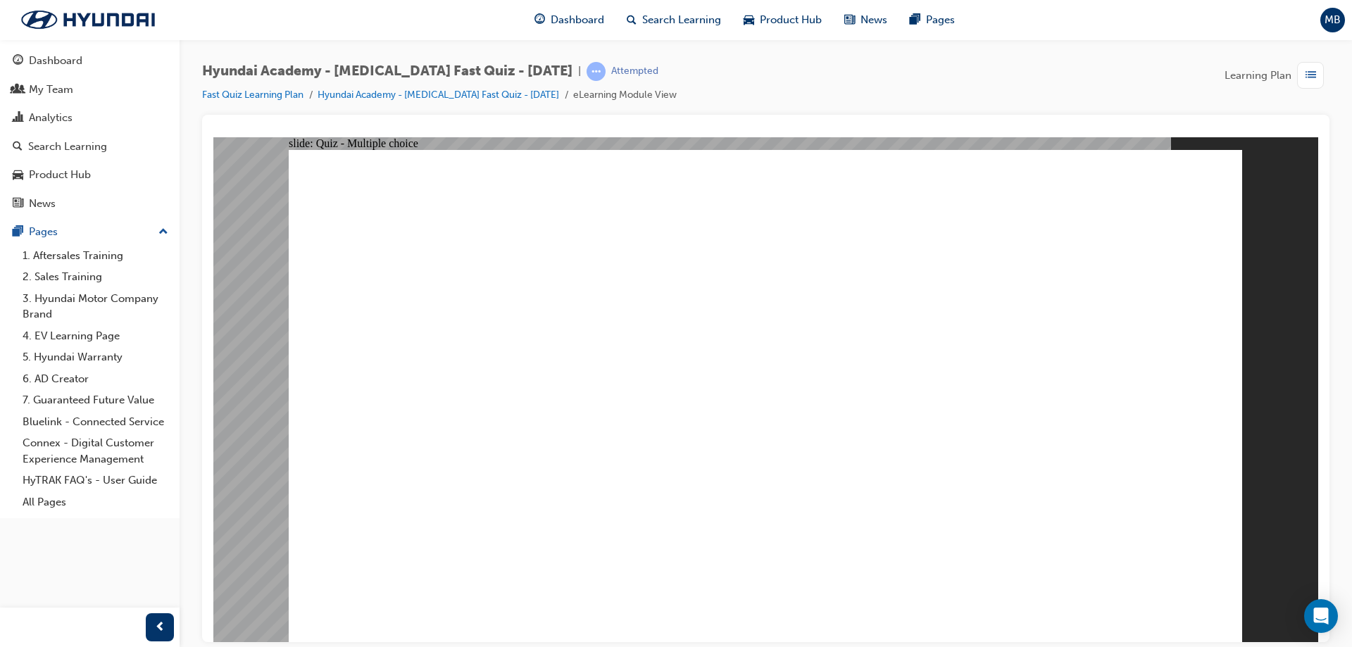
checkbox input "true"
drag, startPoint x: 532, startPoint y: 482, endPoint x: 532, endPoint y: 421, distance: 60.6
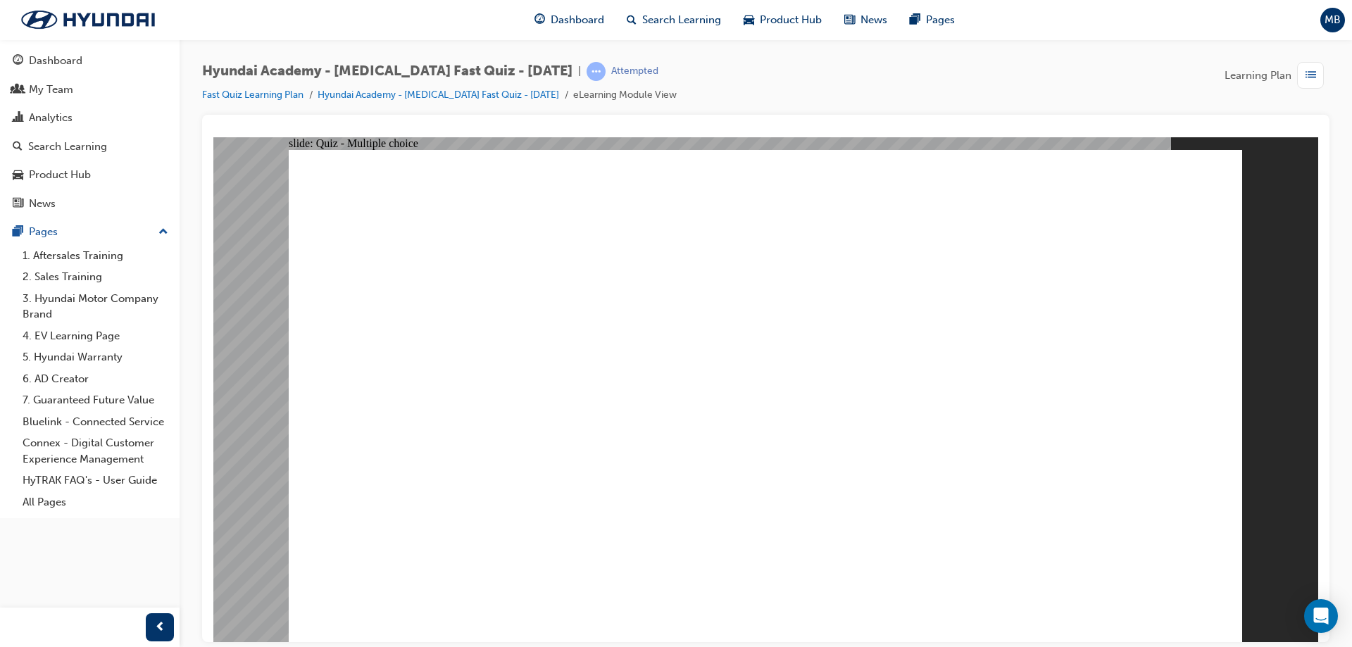
checkbox input "true"
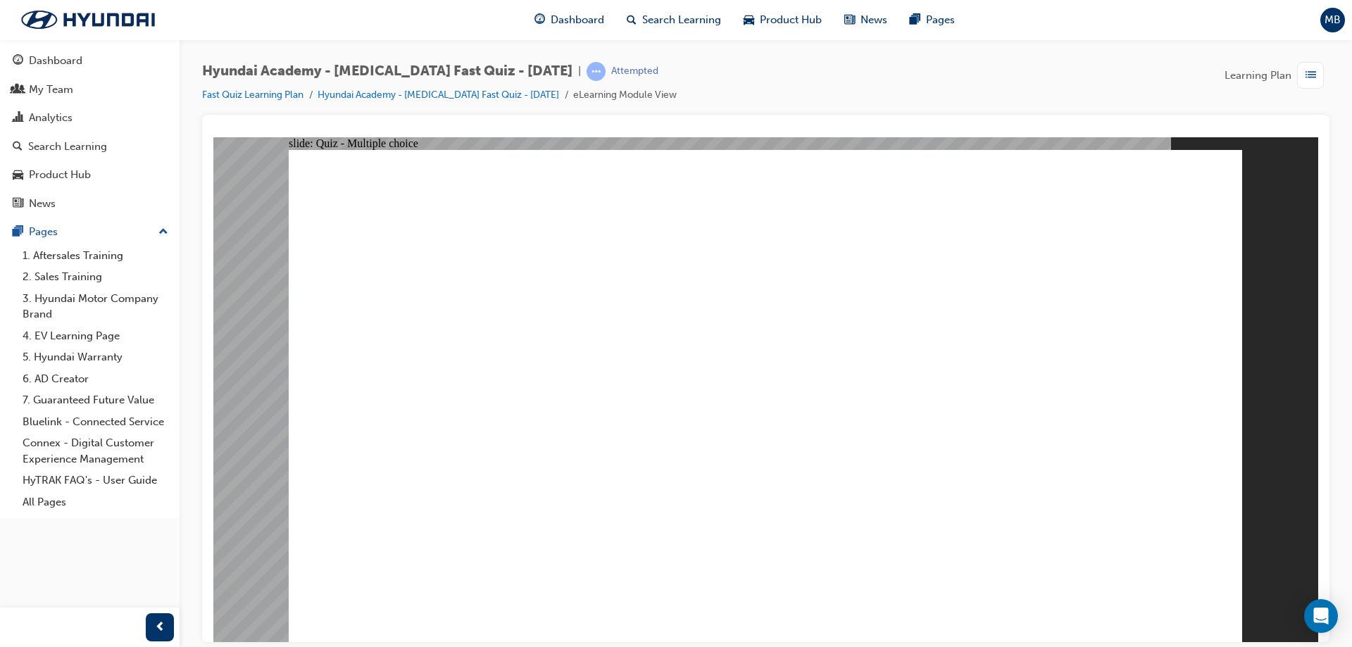
radio input "true"
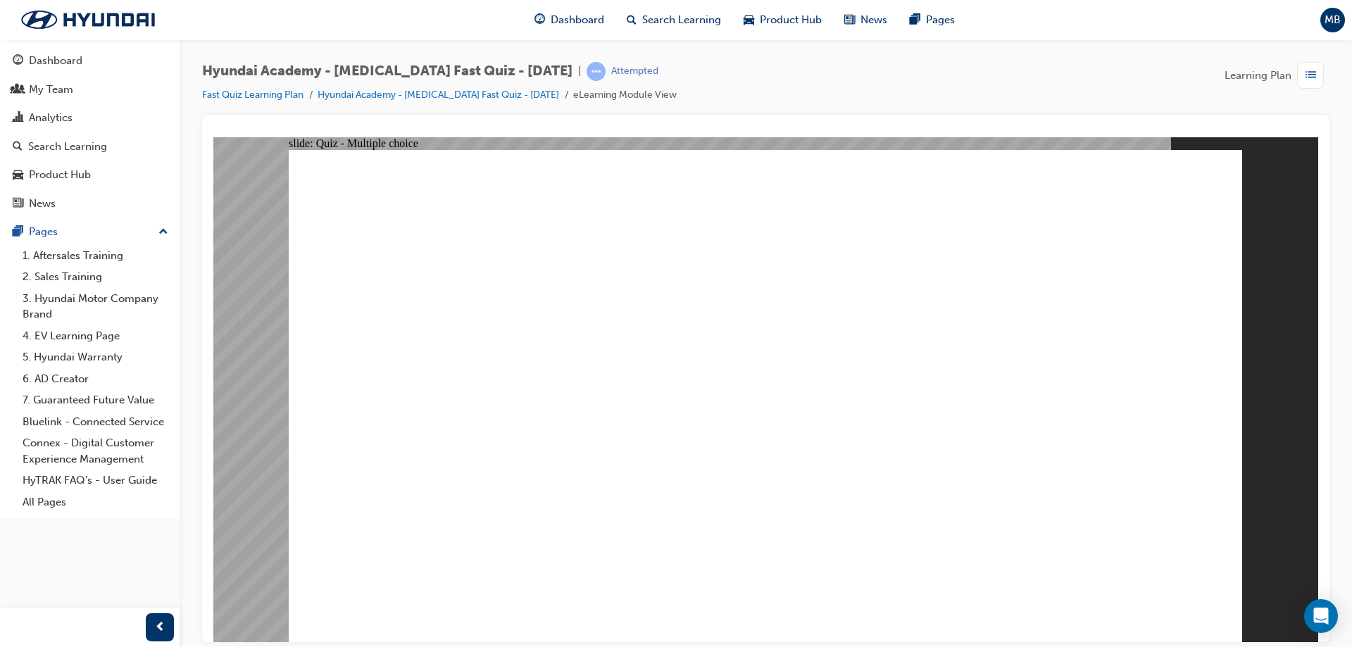
radio input "true"
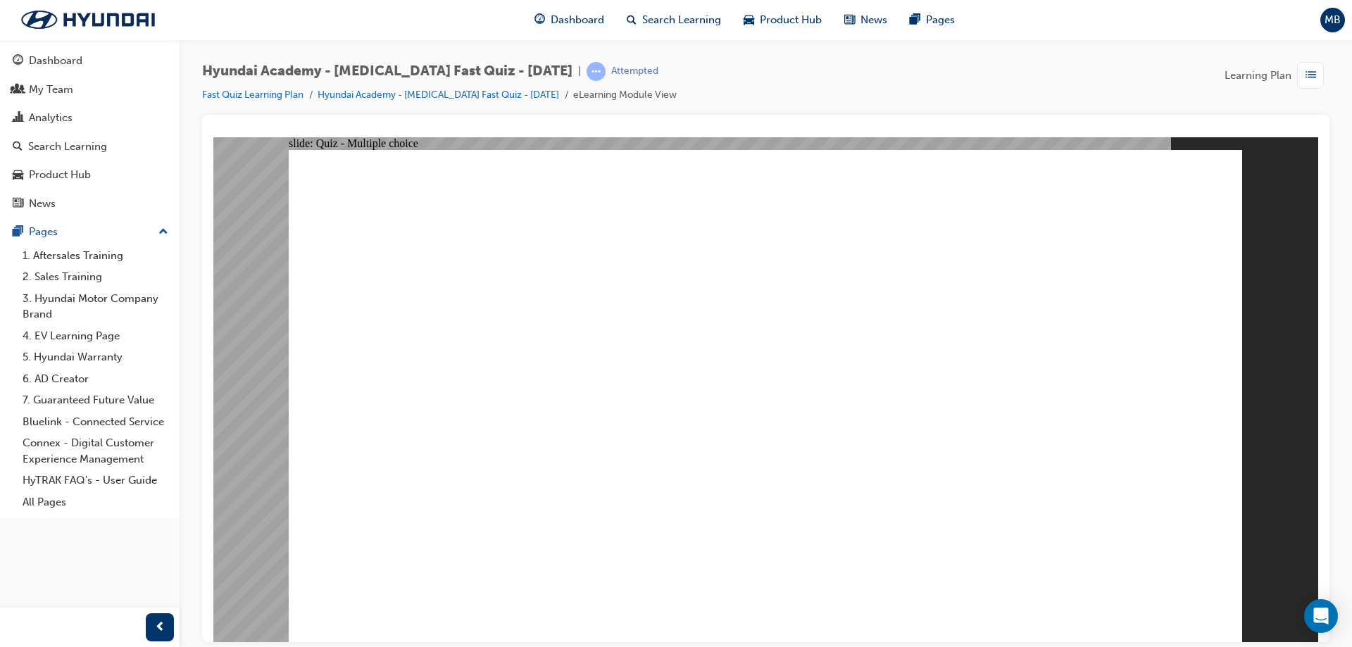
radio input "true"
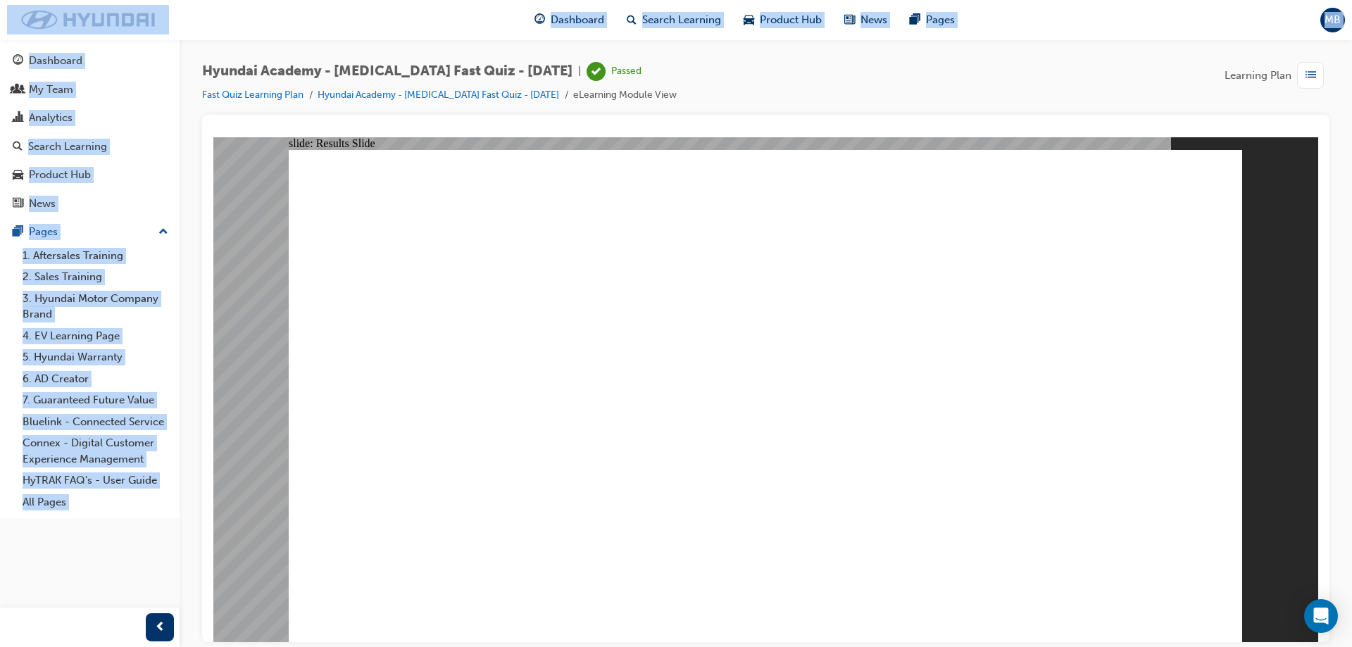
drag, startPoint x: 259, startPoint y: 6, endPoint x: 16, endPoint y: -7, distance: 243.3
click at [16, 0] on html "Your version of Internet Explorer is outdated and not supported. Please upgrade…" at bounding box center [676, 323] width 1352 height 647
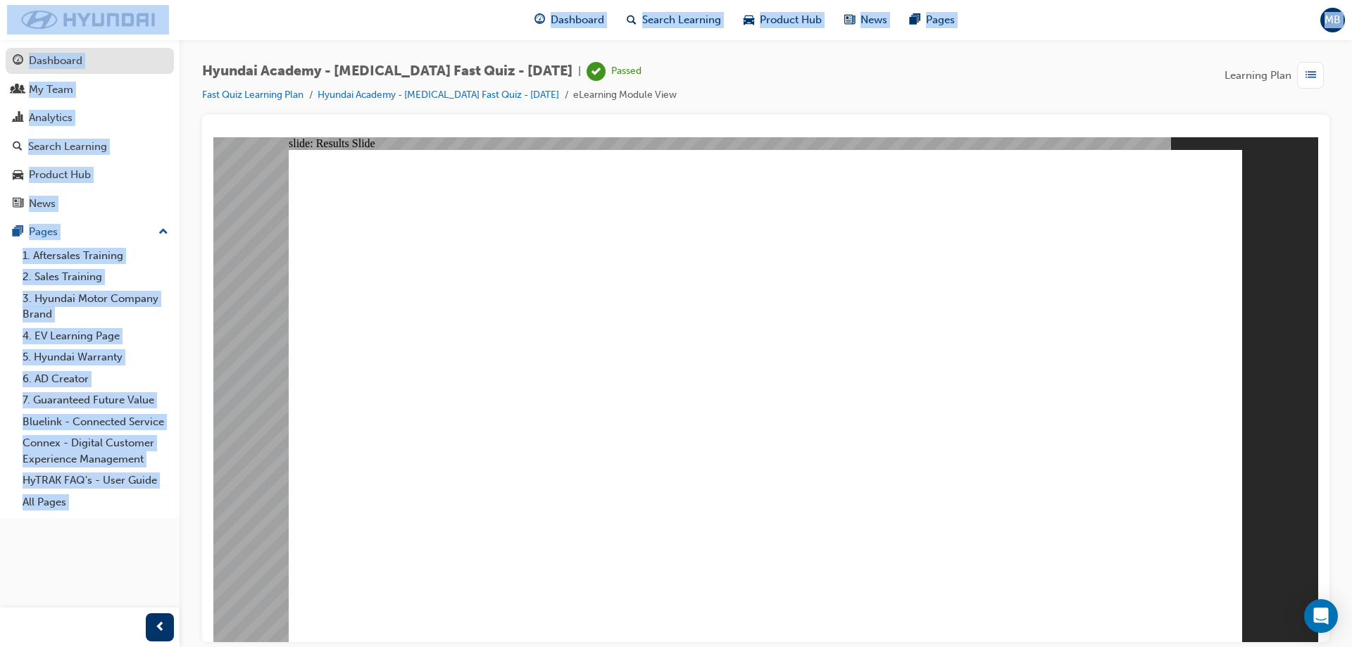
click at [69, 62] on div "Dashboard" at bounding box center [56, 61] width 54 height 16
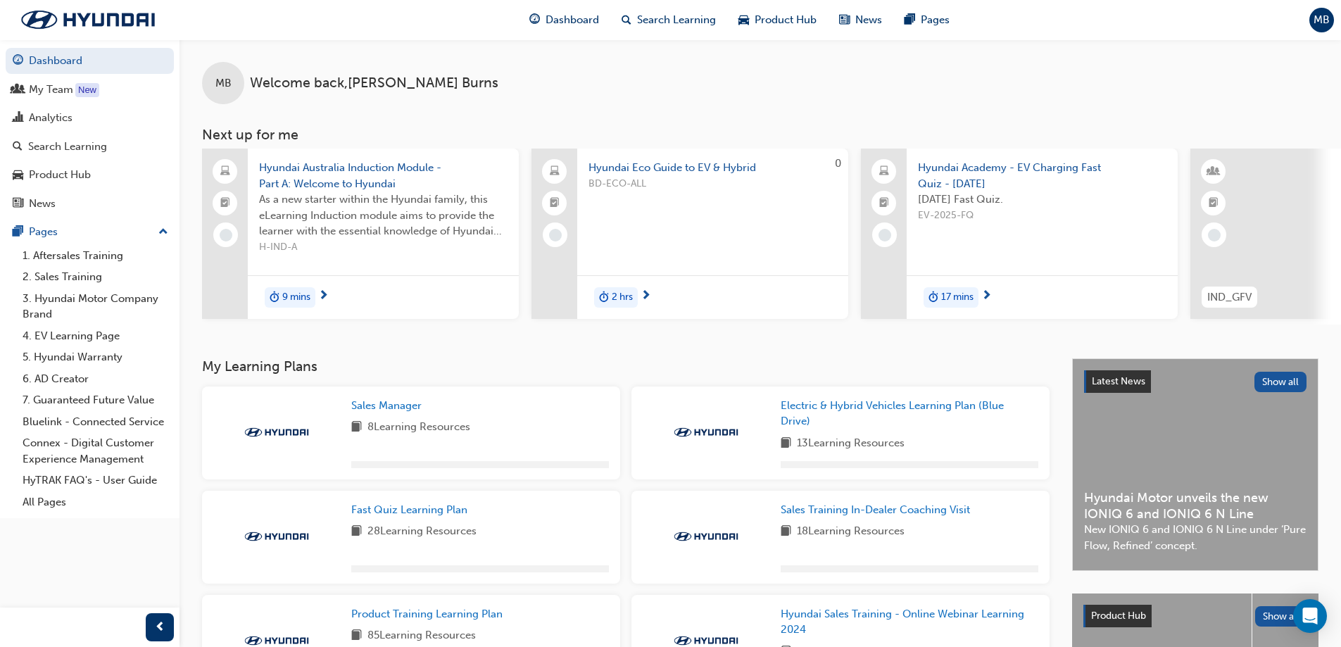
click at [370, 357] on div "MB Welcome back , [PERSON_NAME] Next up for me Hyundai Australia Induction Modu…" at bounding box center [761, 198] width 1162 height 319
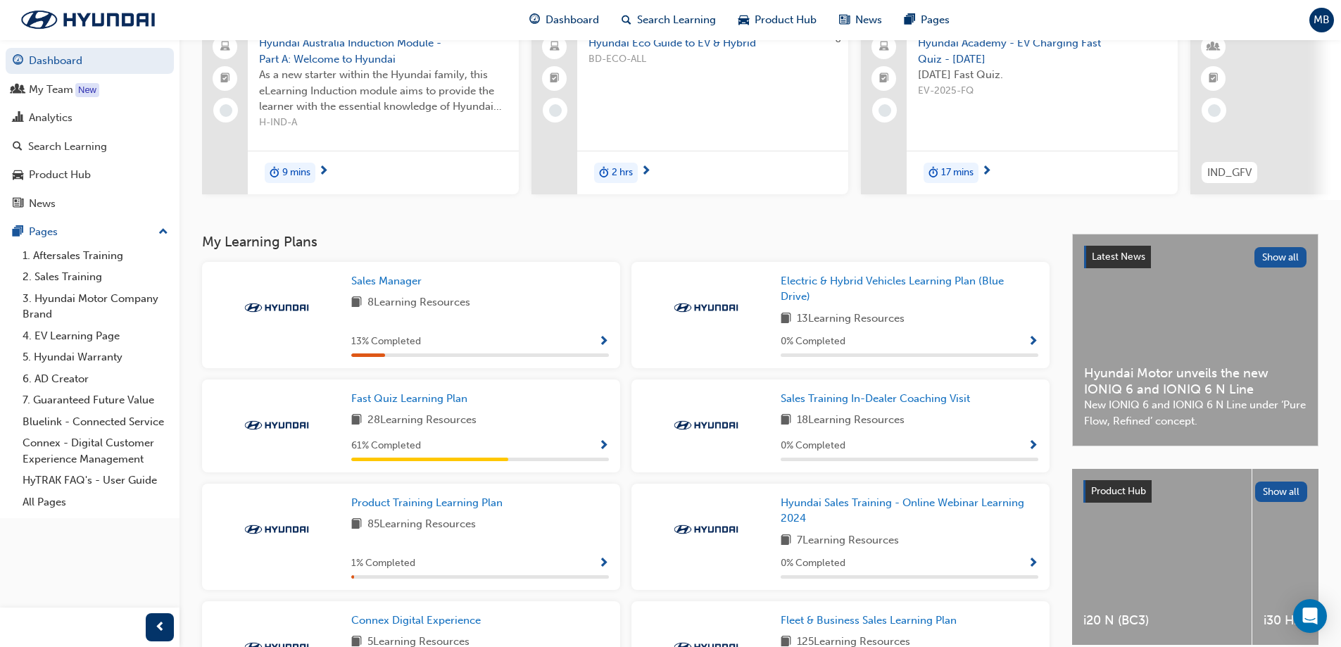
scroll to position [141, 0]
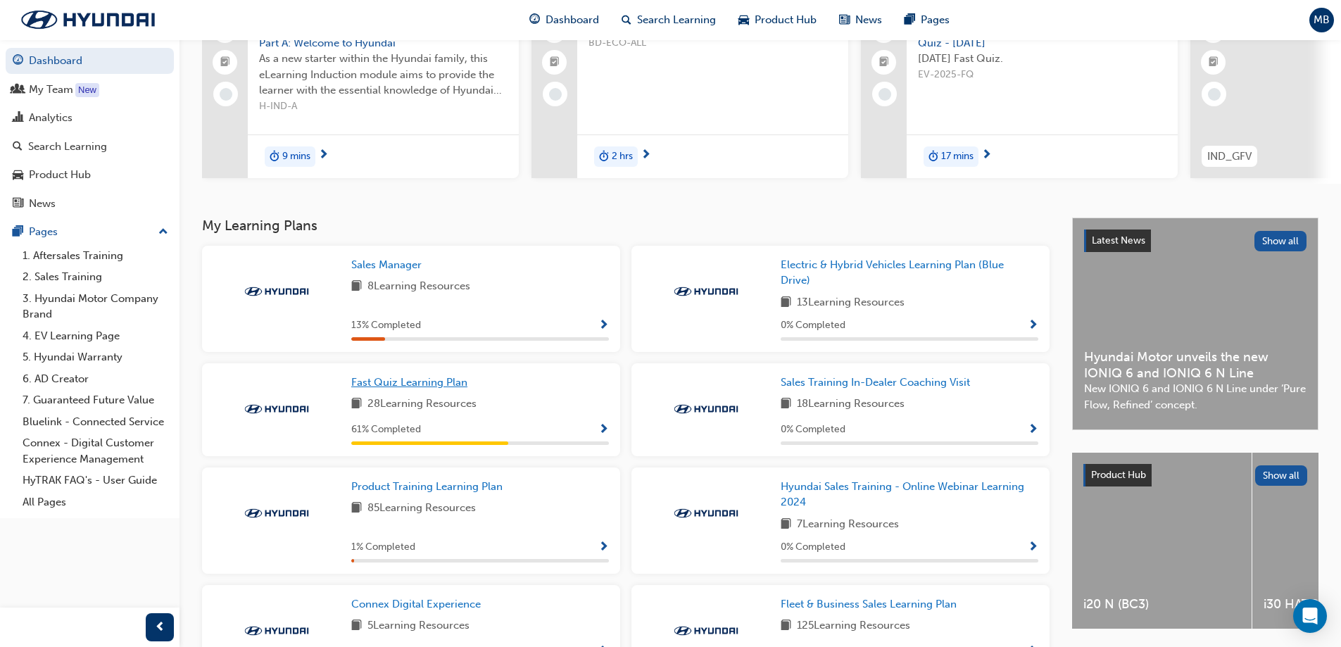
click at [400, 389] on span "Fast Quiz Learning Plan" at bounding box center [409, 382] width 116 height 13
